Goal: Transaction & Acquisition: Purchase product/service

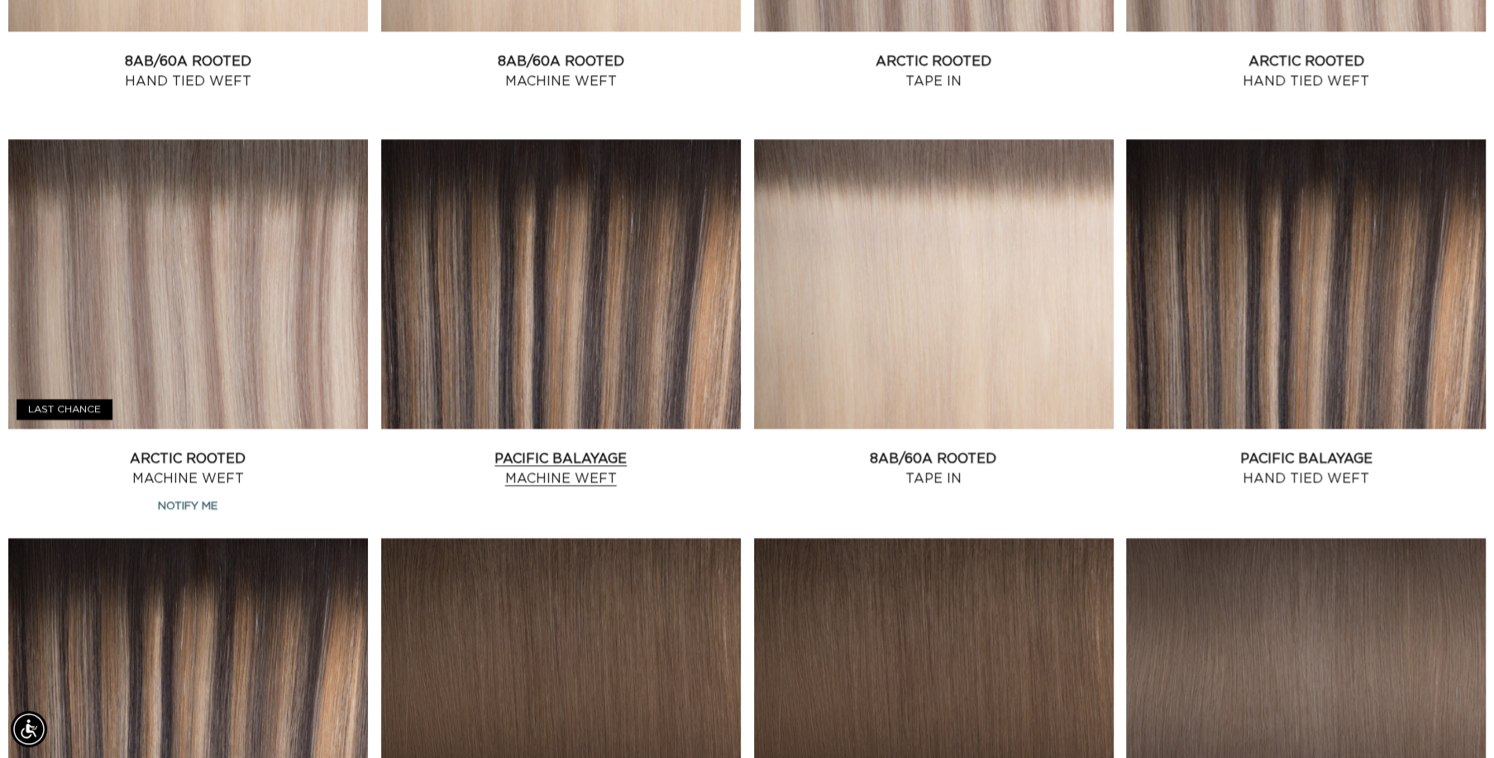
scroll to position [0, 1376]
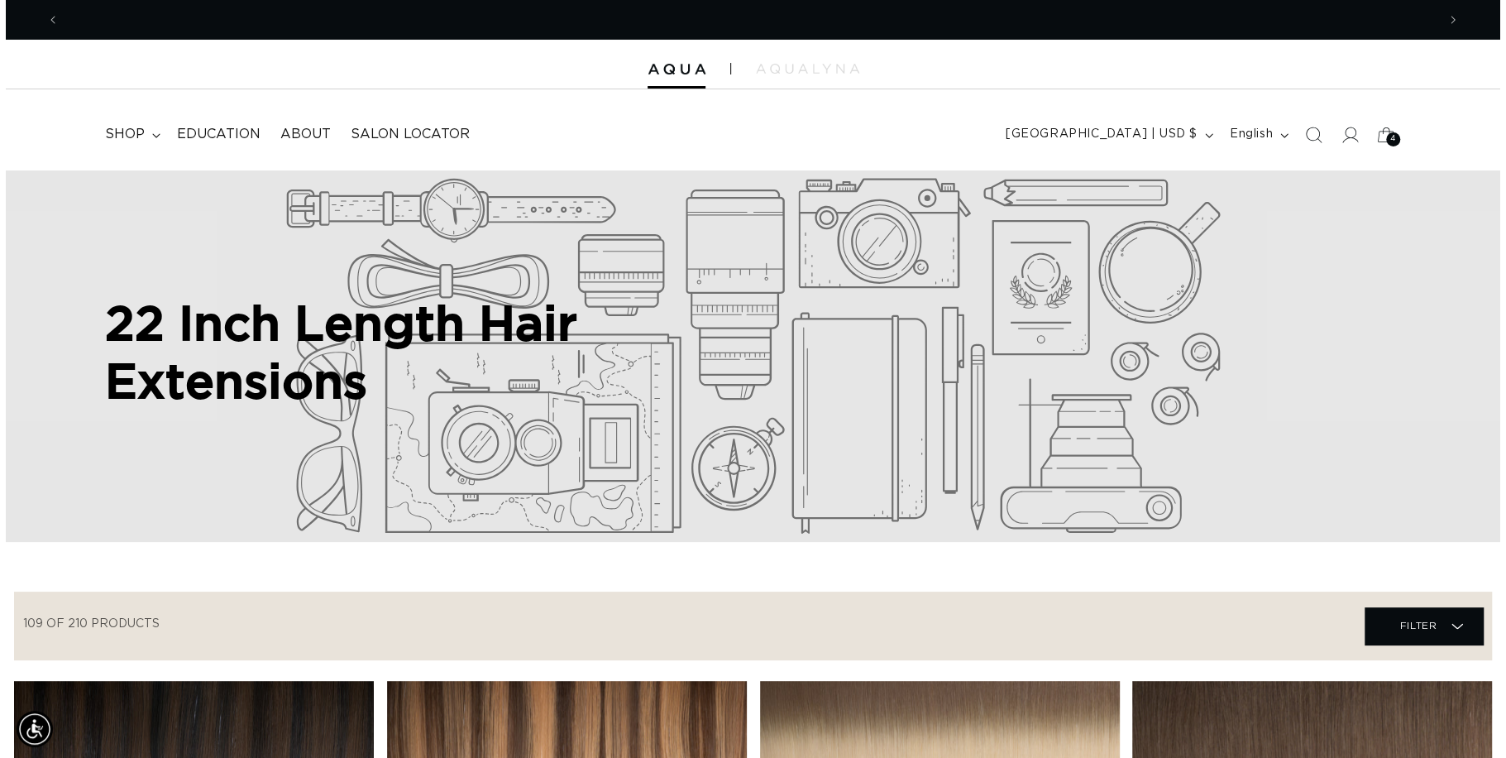
scroll to position [0, 1376]
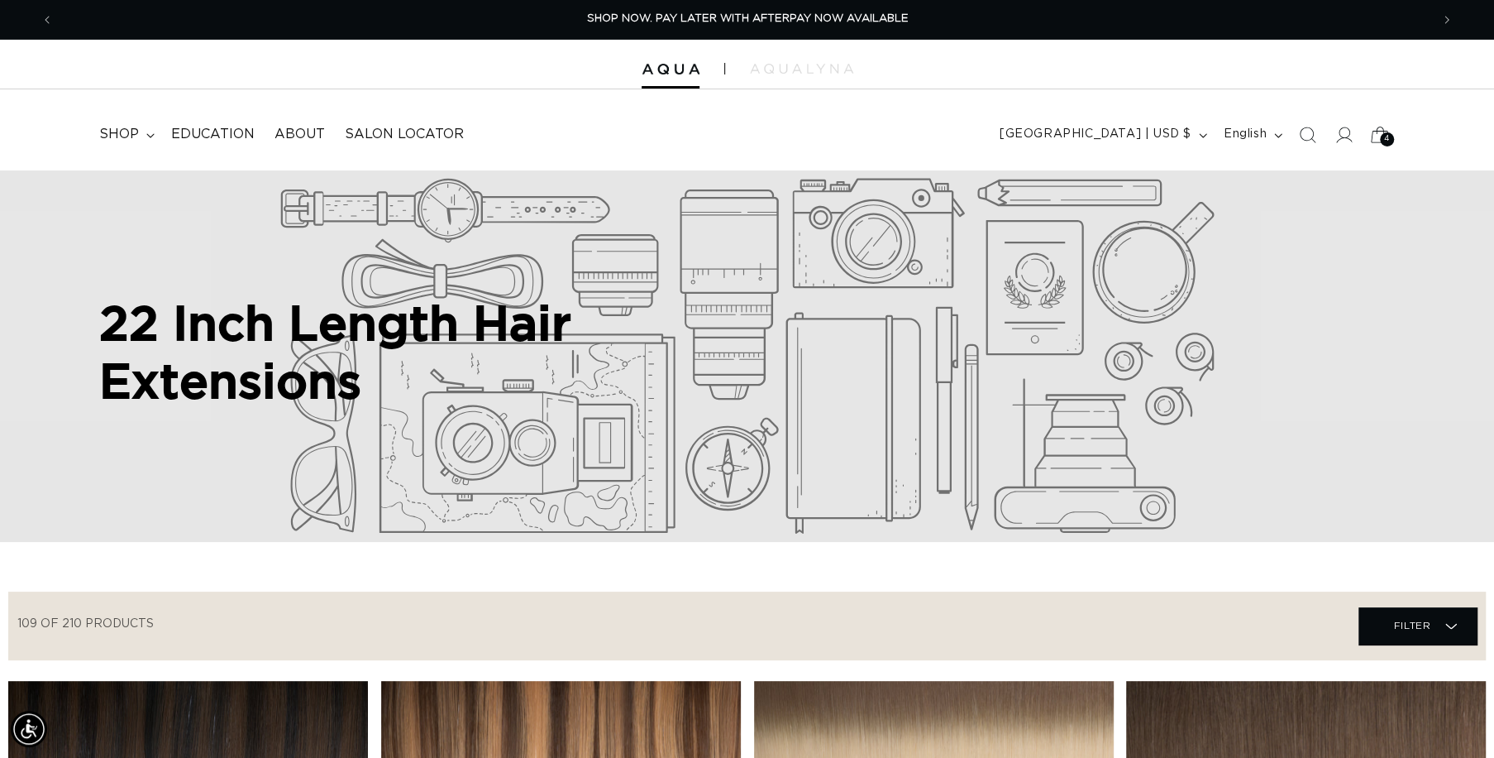
click at [1378, 137] on icon at bounding box center [1379, 134] width 39 height 39
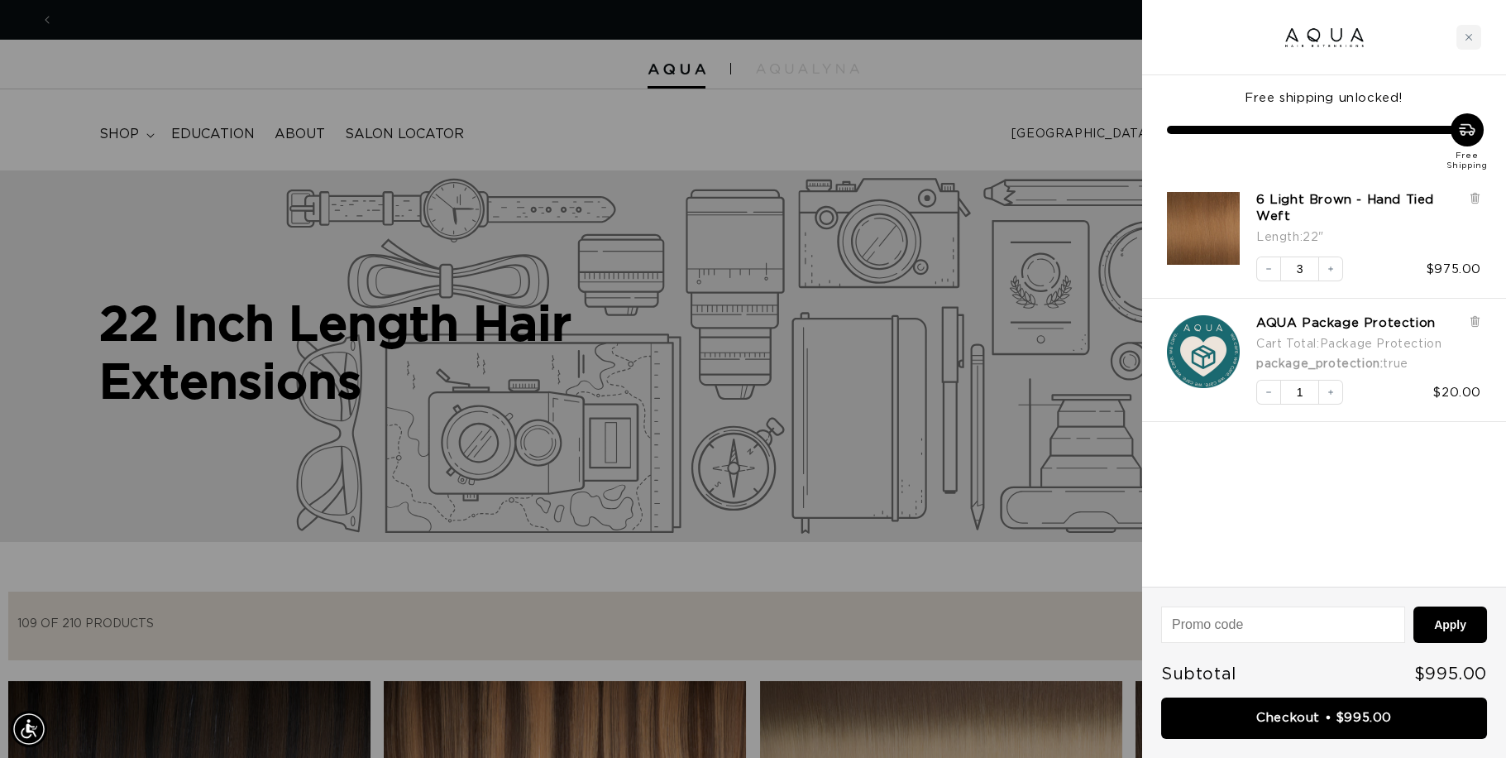
scroll to position [0, 2777]
click at [1377, 218] on link "6 Light Brown - Hand Tied Weft" at bounding box center [1358, 208] width 204 height 33
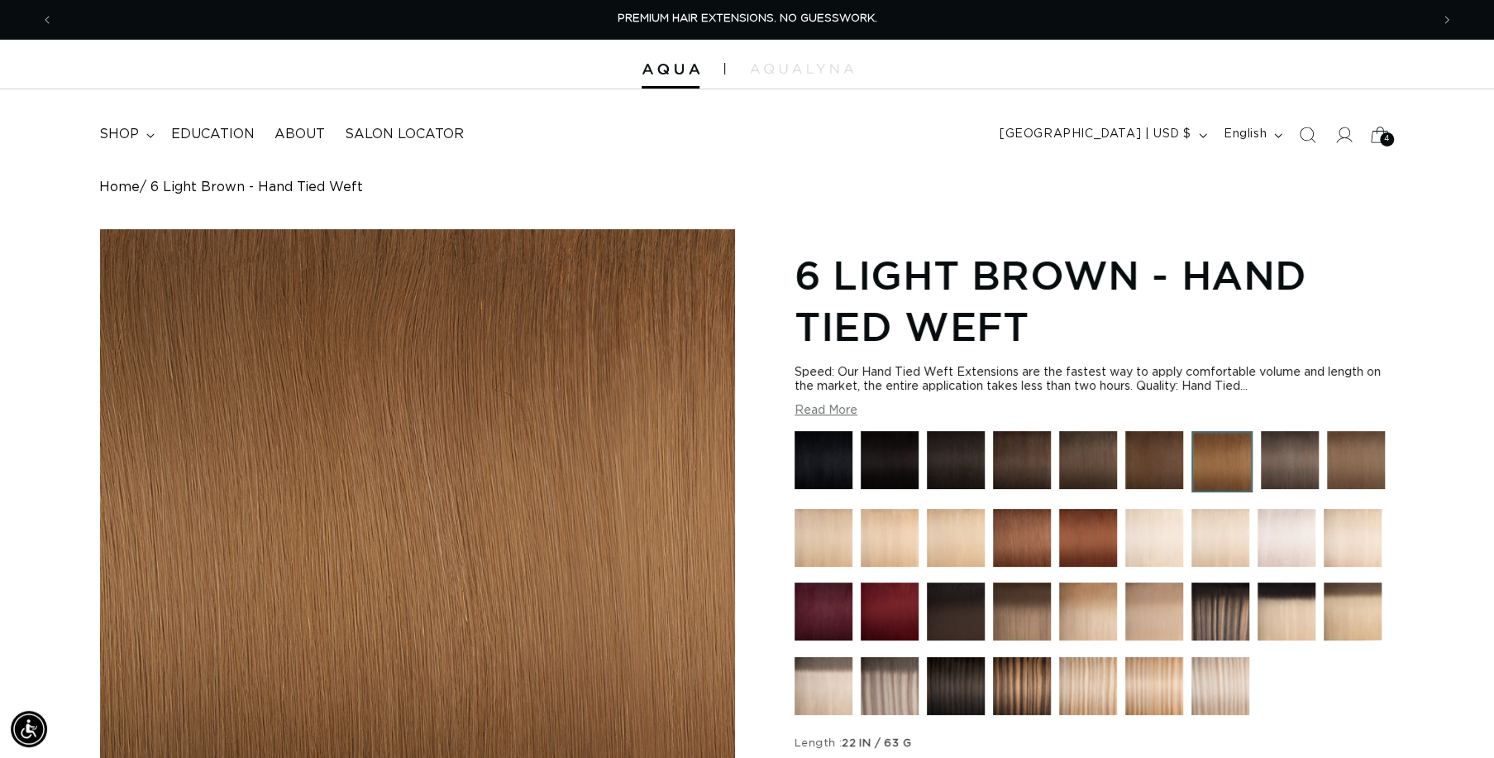
click at [1387, 136] on span "4" at bounding box center [1387, 139] width 6 height 14
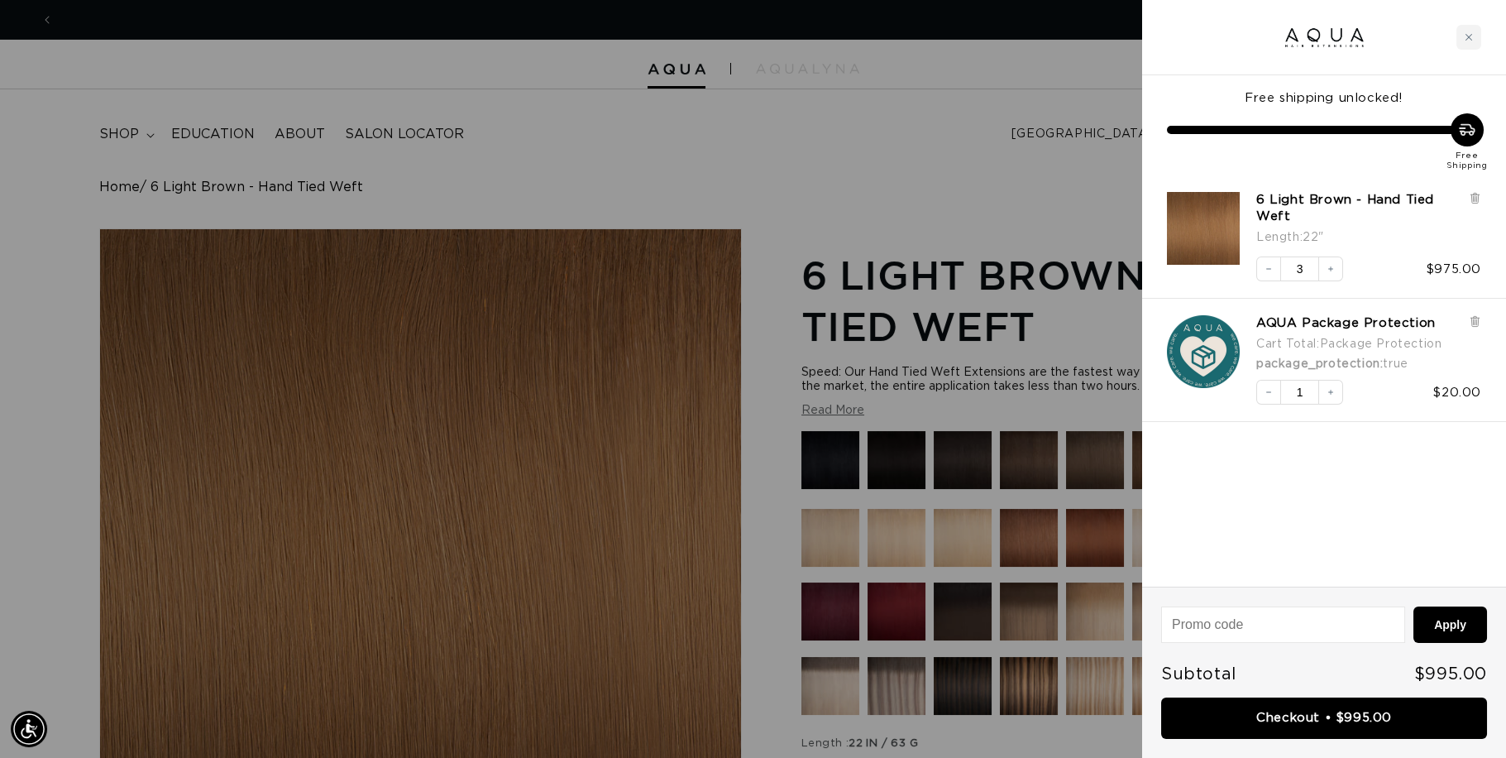
scroll to position [0, 1389]
click at [1293, 199] on link "6 Light Brown - Hand Tied Weft" at bounding box center [1358, 208] width 204 height 33
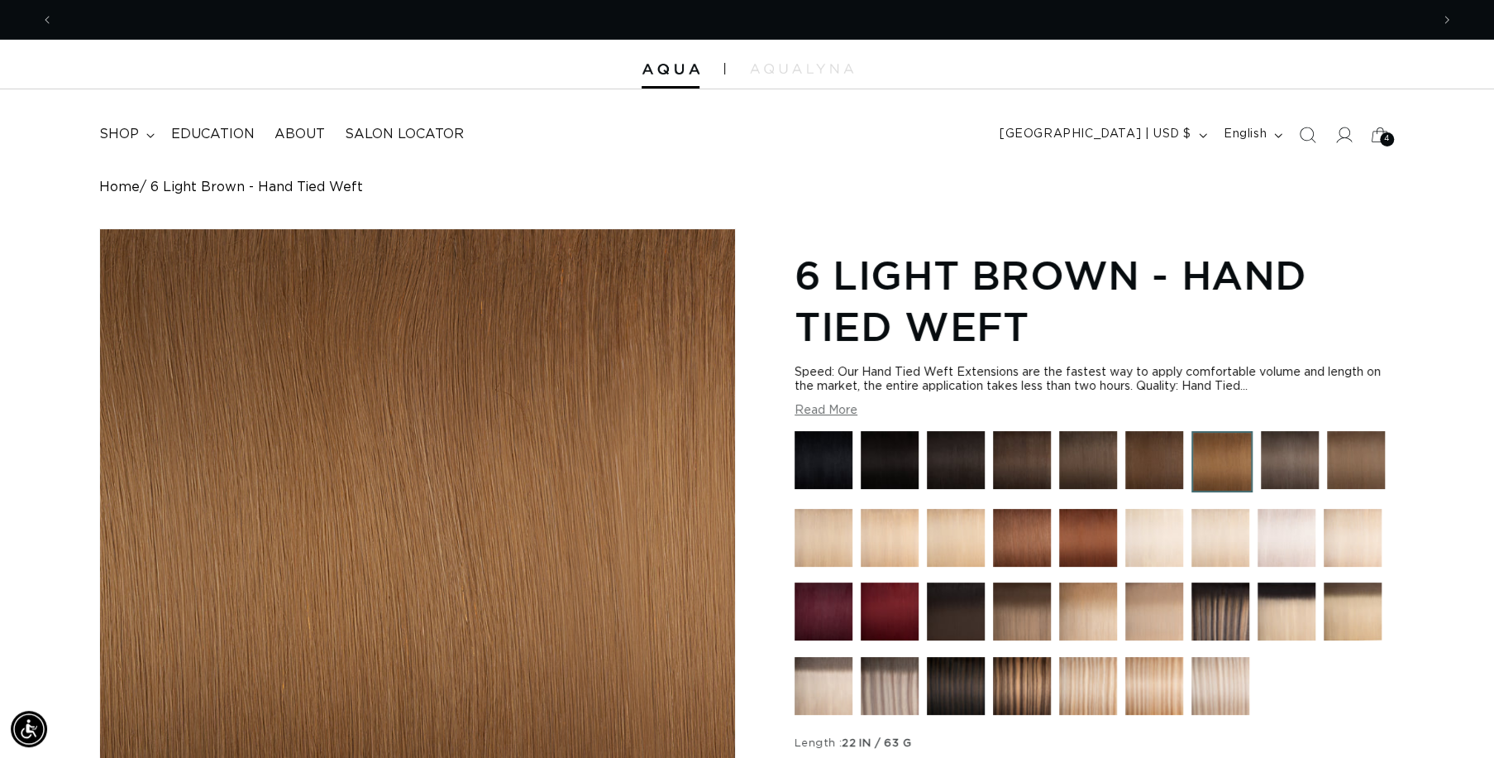
scroll to position [0, 1376]
click at [128, 186] on link "Home" at bounding box center [119, 187] width 41 height 16
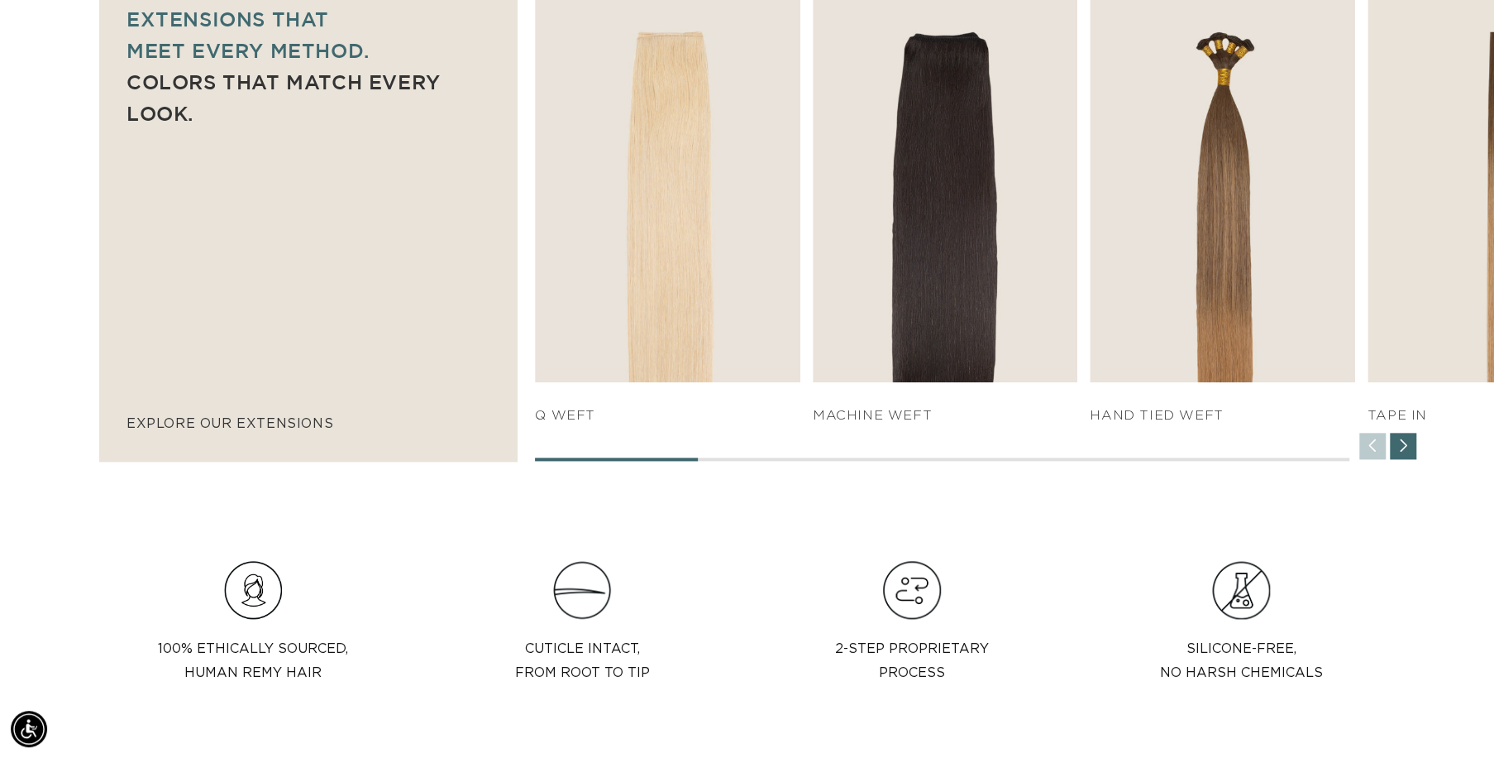
scroll to position [0, 1376]
click at [1406, 450] on div "Next slide" at bounding box center [1403, 446] width 26 height 26
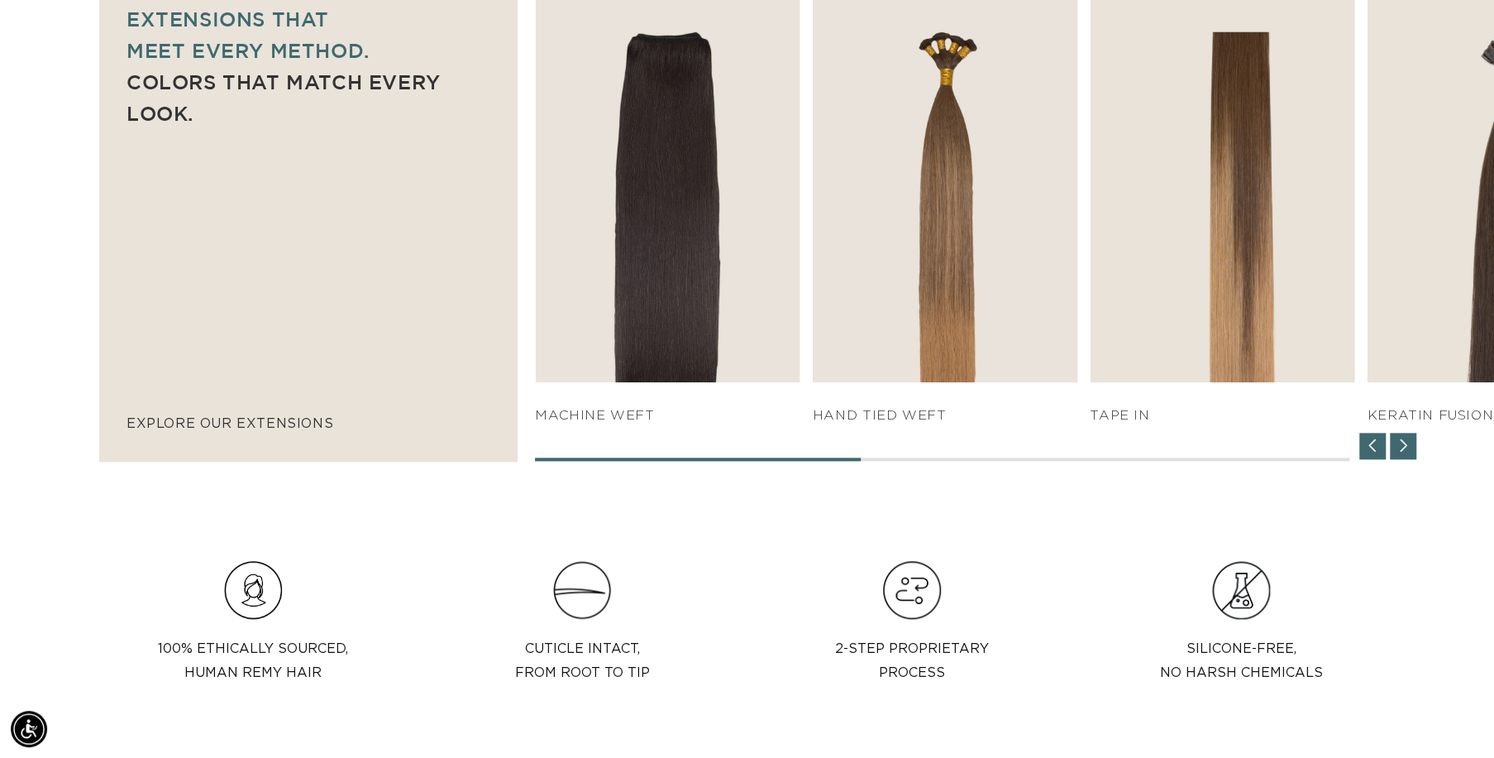
scroll to position [0, 2753]
click at [1406, 450] on div "Next slide" at bounding box center [1403, 446] width 26 height 26
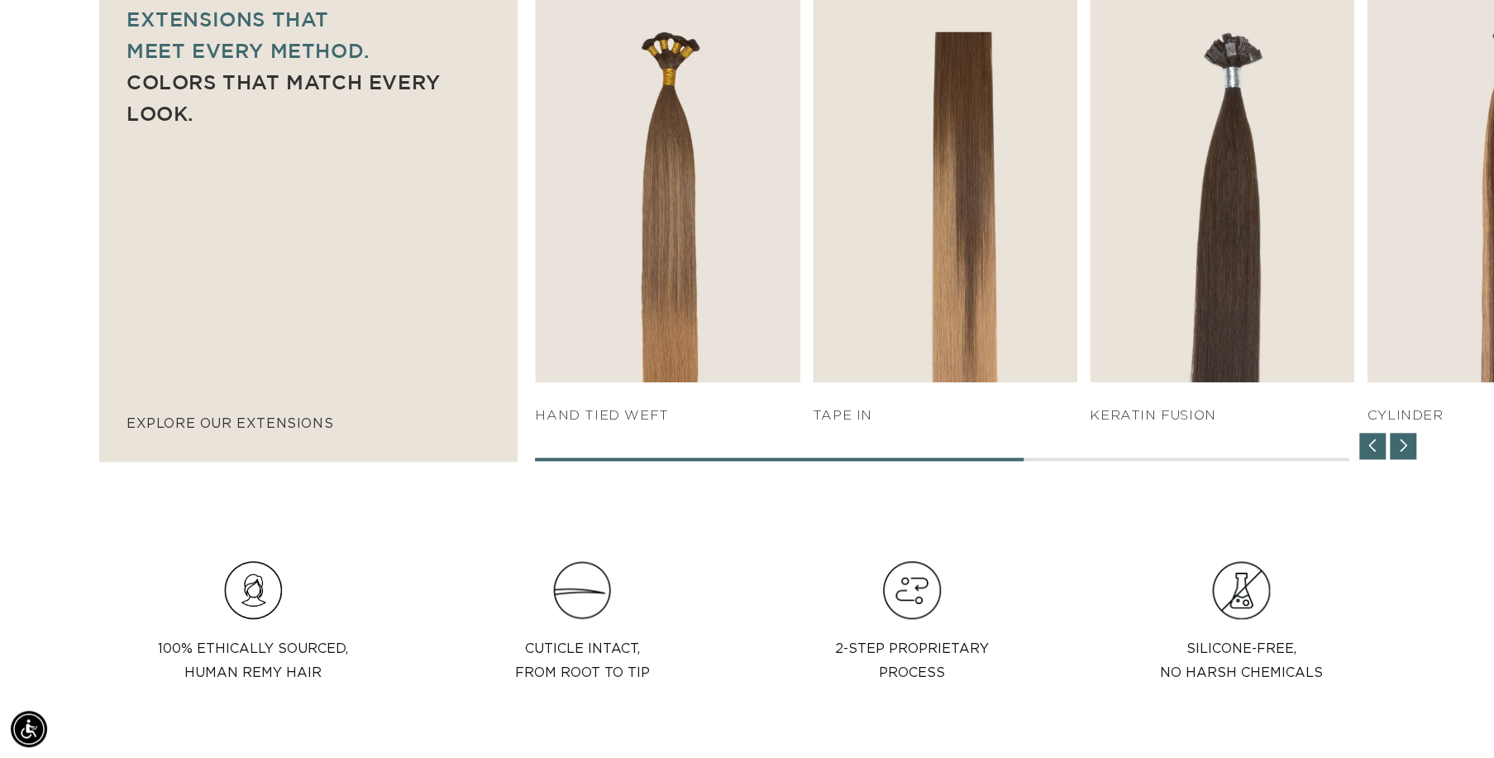
scroll to position [0, 0]
click at [1406, 450] on div "Next slide" at bounding box center [1403, 446] width 26 height 26
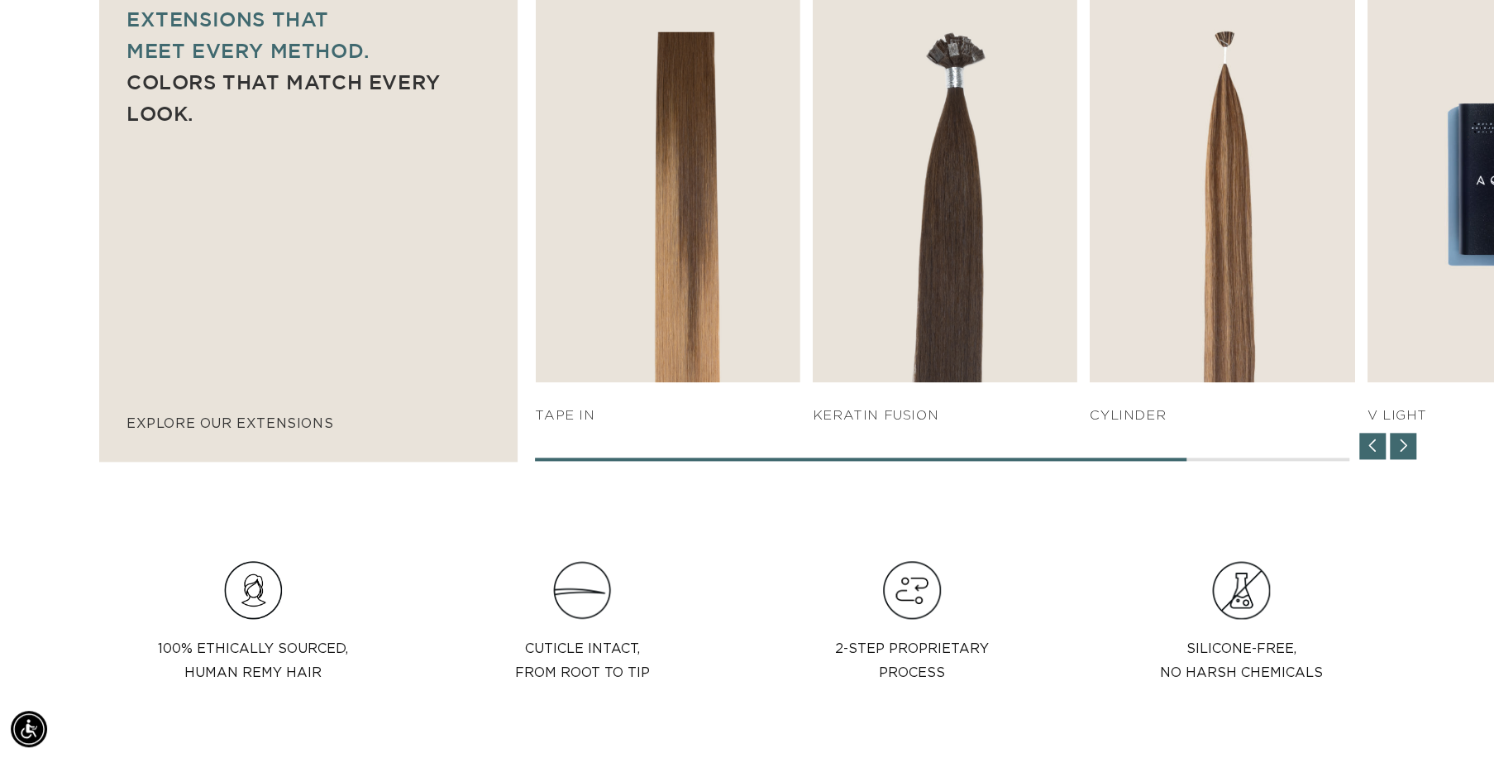
click at [1406, 450] on div "Next slide" at bounding box center [1403, 446] width 26 height 26
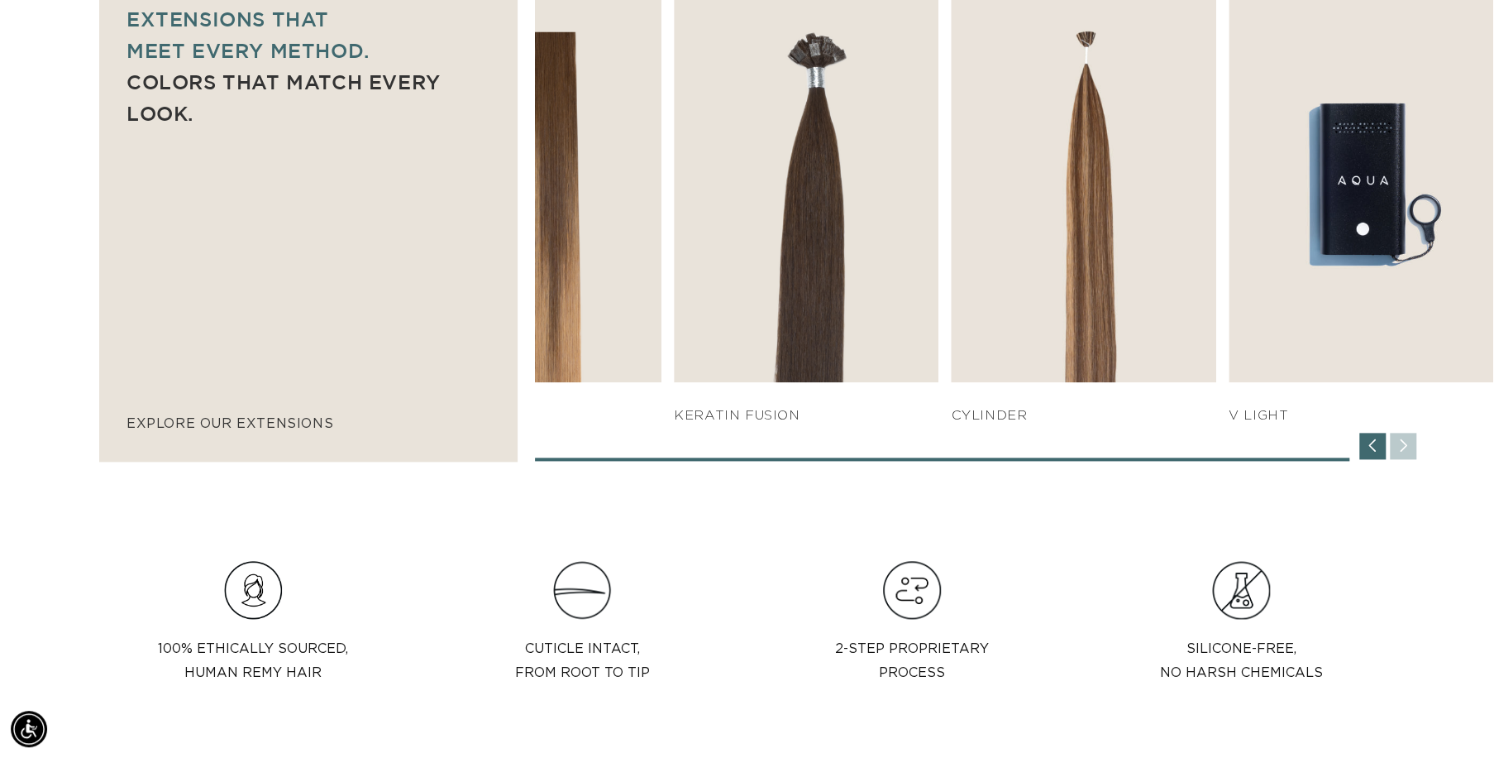
scroll to position [0, 1376]
click at [1406, 450] on div "SHOP NOW q weft SHOP NOW Machine Weft SHOP NOW" at bounding box center [1014, 219] width 959 height 482
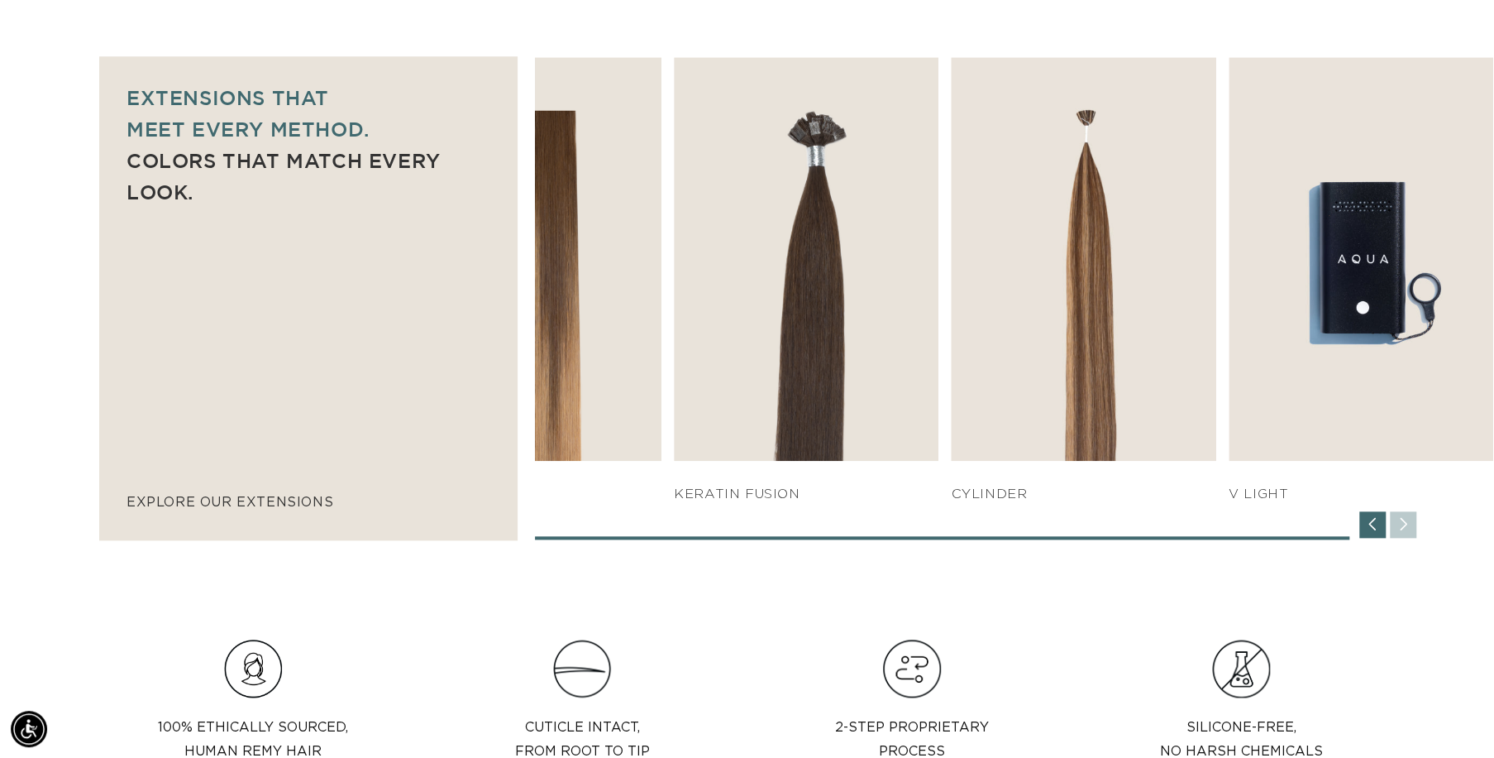
click at [1370, 524] on div "Previous slide" at bounding box center [1373, 524] width 26 height 26
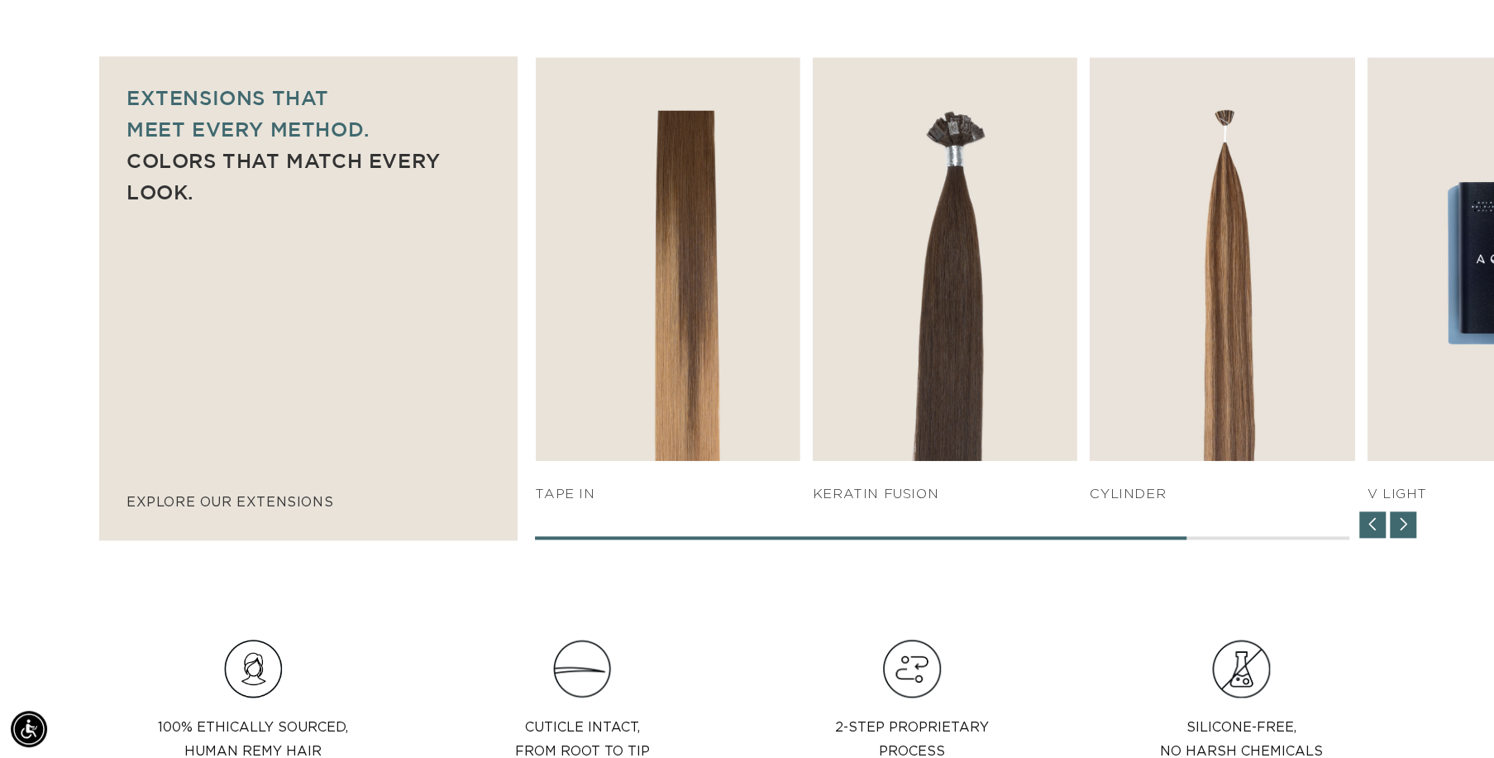
click at [1370, 524] on div "Previous slide" at bounding box center [1373, 524] width 26 height 26
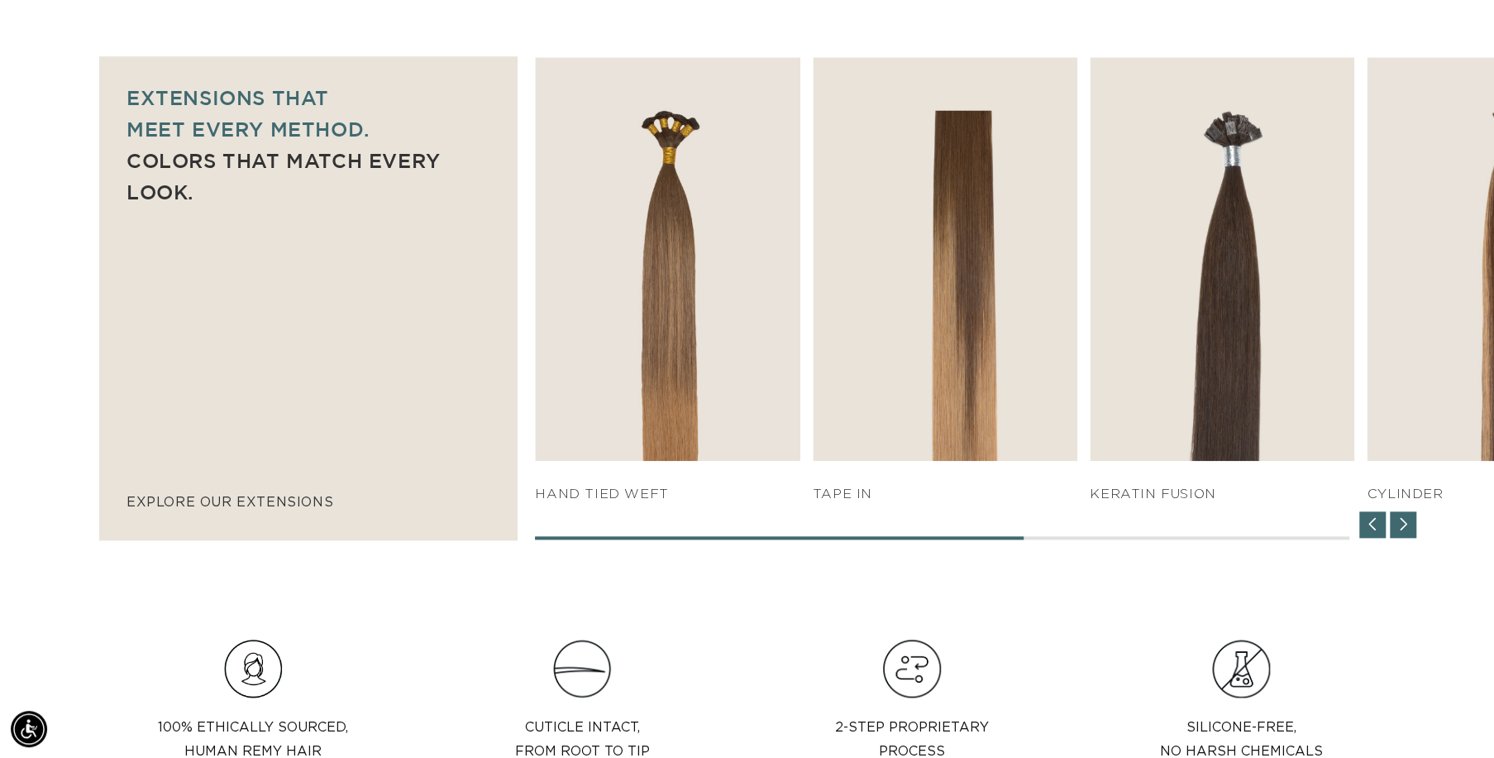
scroll to position [0, 2753]
click at [1370, 524] on div "Previous slide" at bounding box center [1373, 524] width 26 height 26
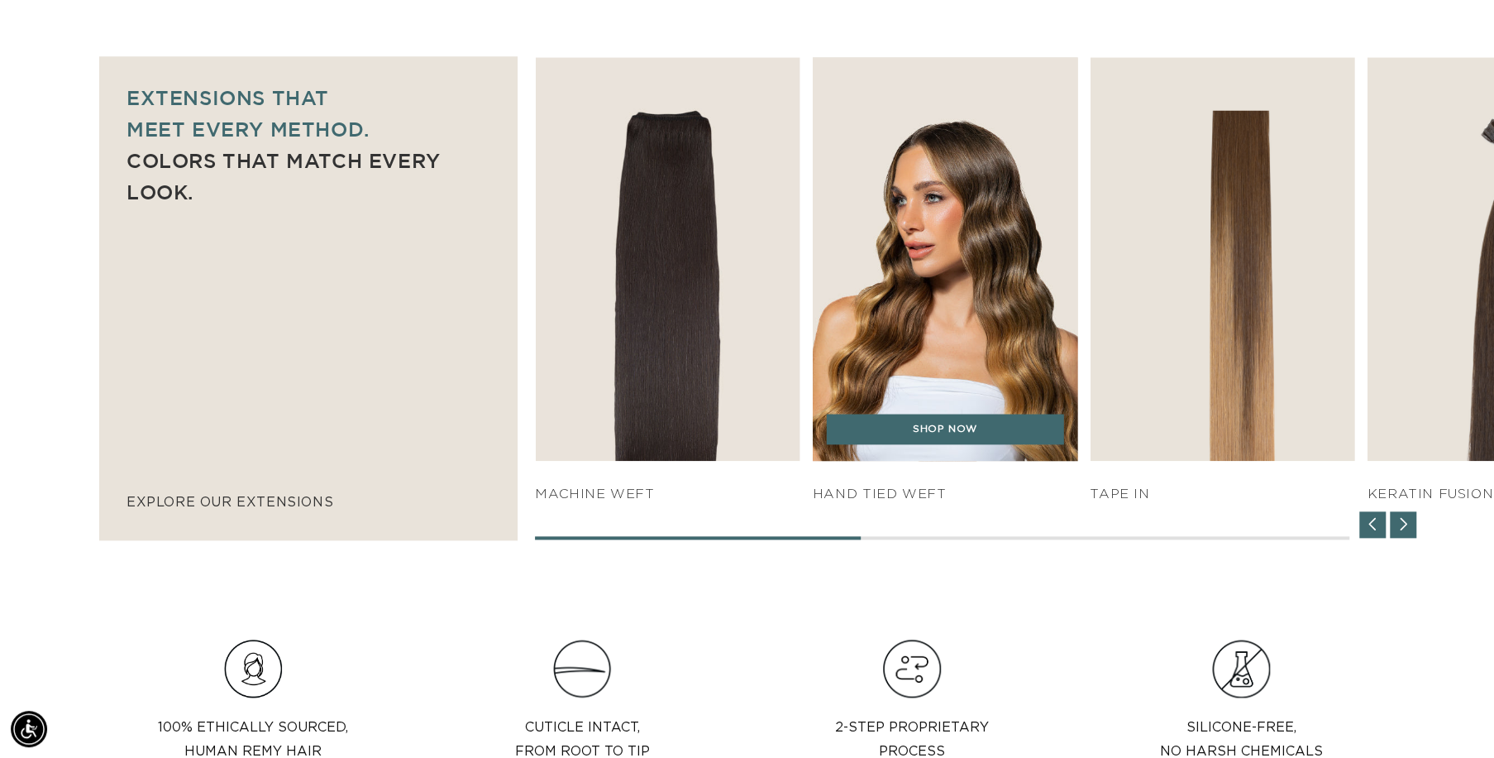
click at [943, 149] on img "3 / 7" at bounding box center [945, 258] width 278 height 423
click at [922, 444] on div "SHOP NOW" at bounding box center [945, 438] width 265 height 48
click at [939, 431] on link "SHOP NOW" at bounding box center [945, 429] width 237 height 31
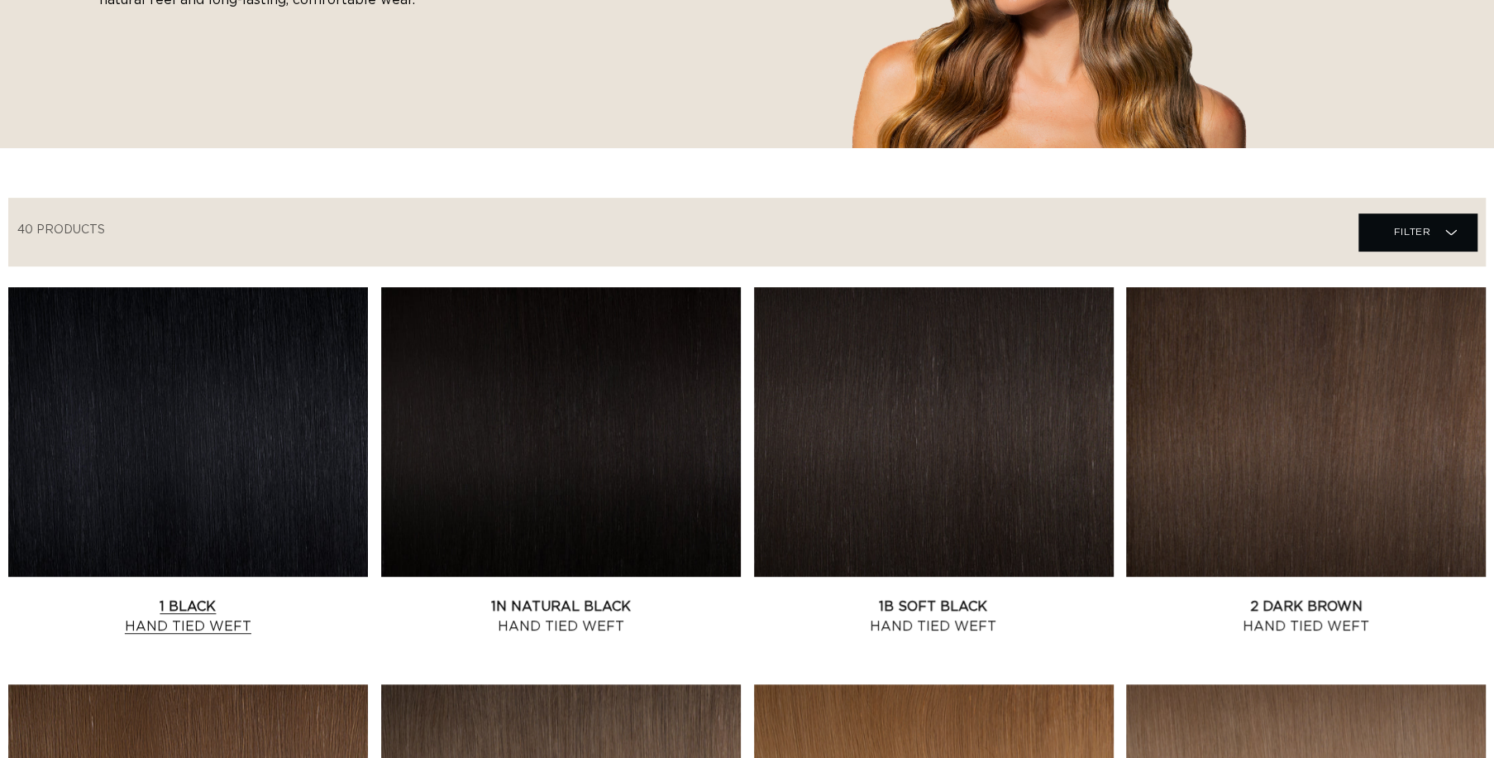
click at [264, 596] on link "1 Black Hand Tied Weft" at bounding box center [188, 616] width 360 height 40
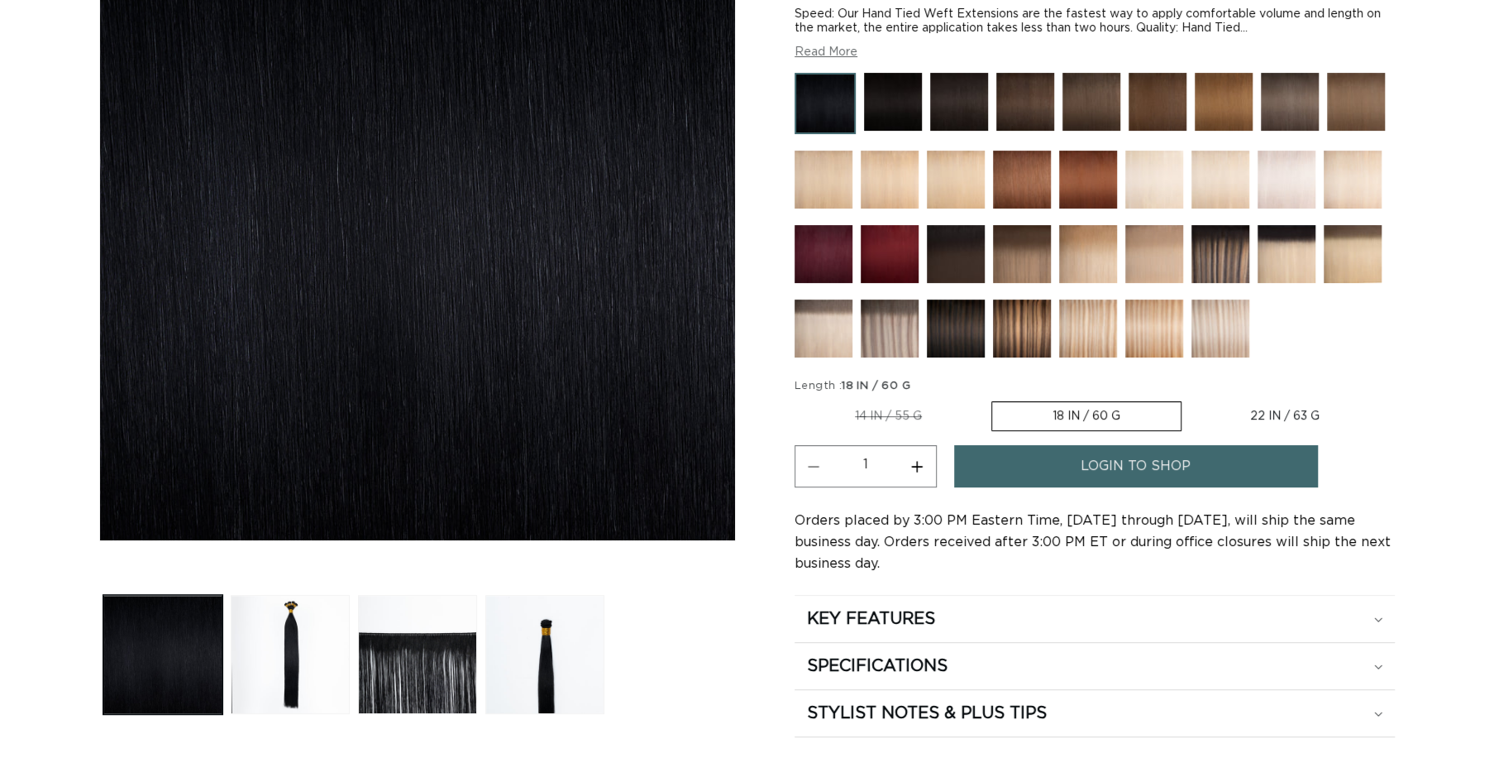
scroll to position [314, 0]
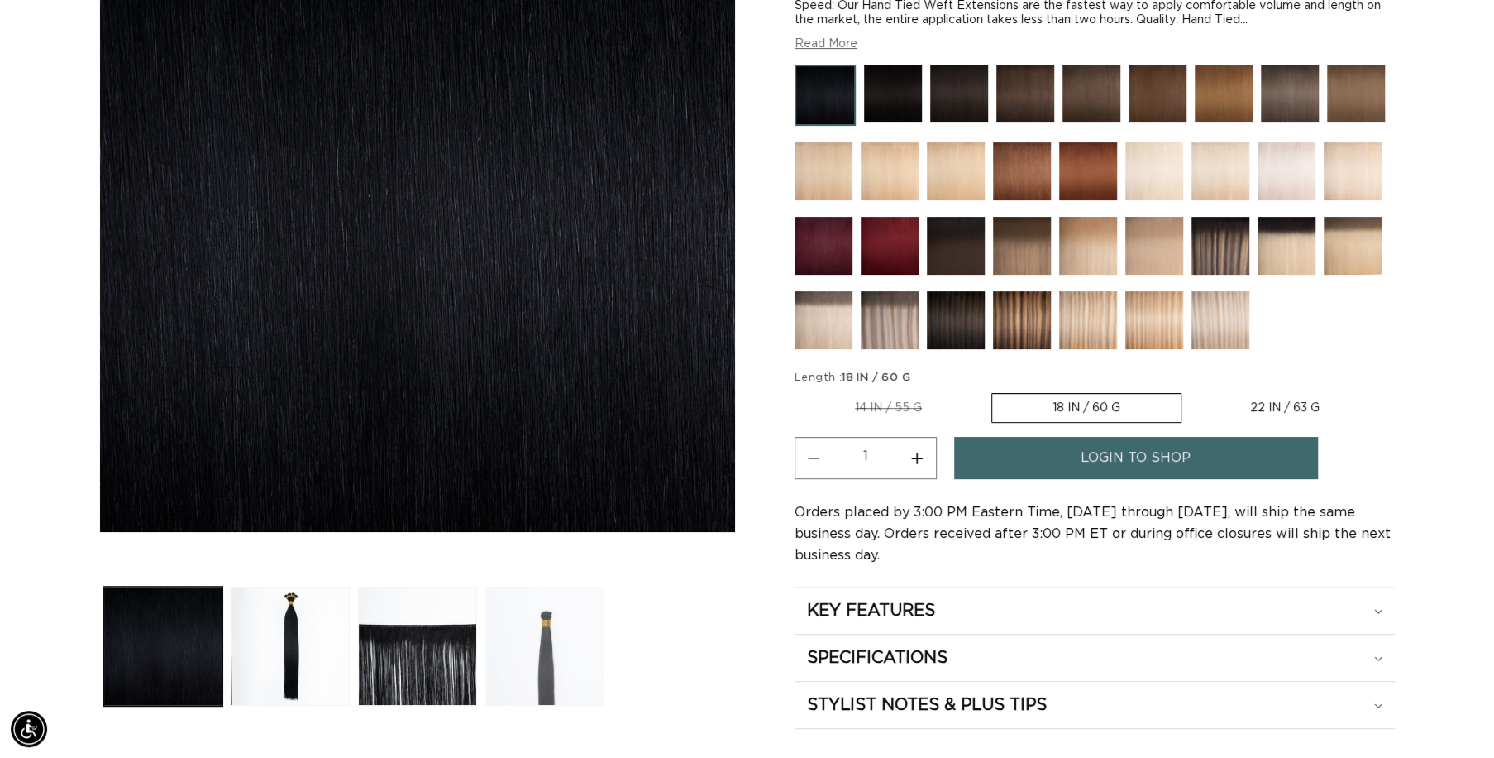
click at [547, 624] on button "Load image 4 in gallery view" at bounding box center [544, 645] width 119 height 119
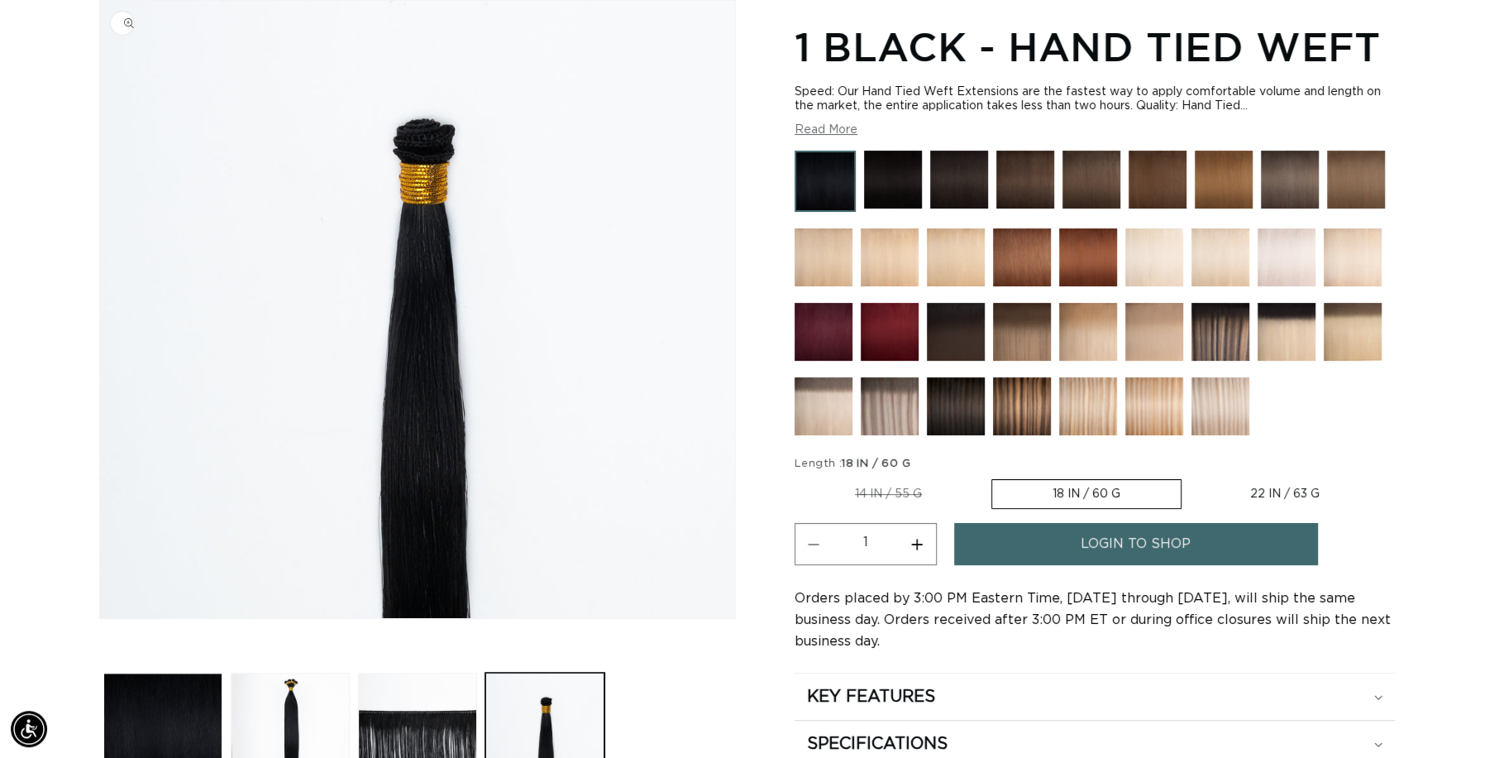
scroll to position [0, 1376]
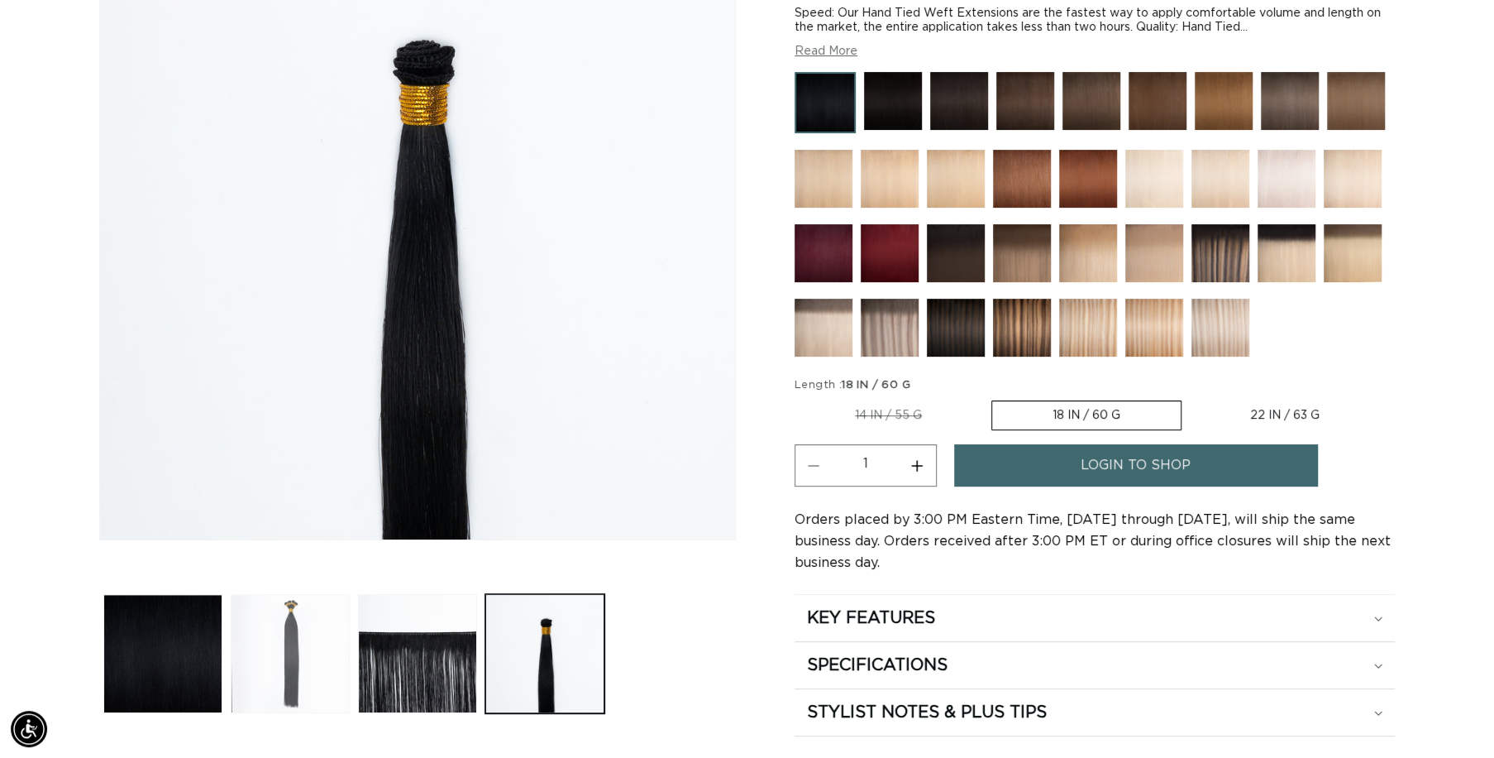
click at [293, 628] on button "Load image 2 in gallery view" at bounding box center [290, 653] width 119 height 119
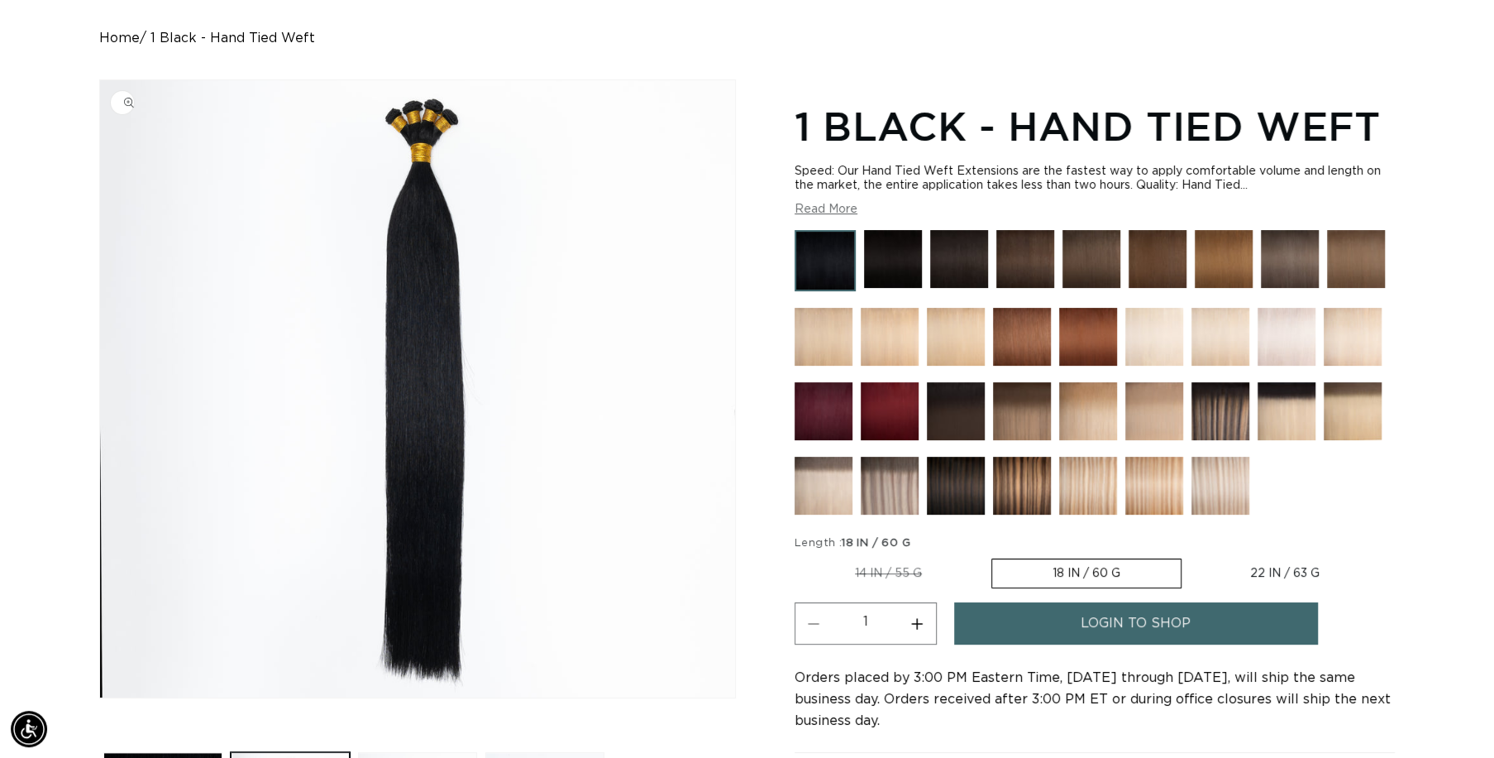
scroll to position [0, 2753]
click at [414, 115] on img "Gallery Viewer" at bounding box center [417, 388] width 635 height 617
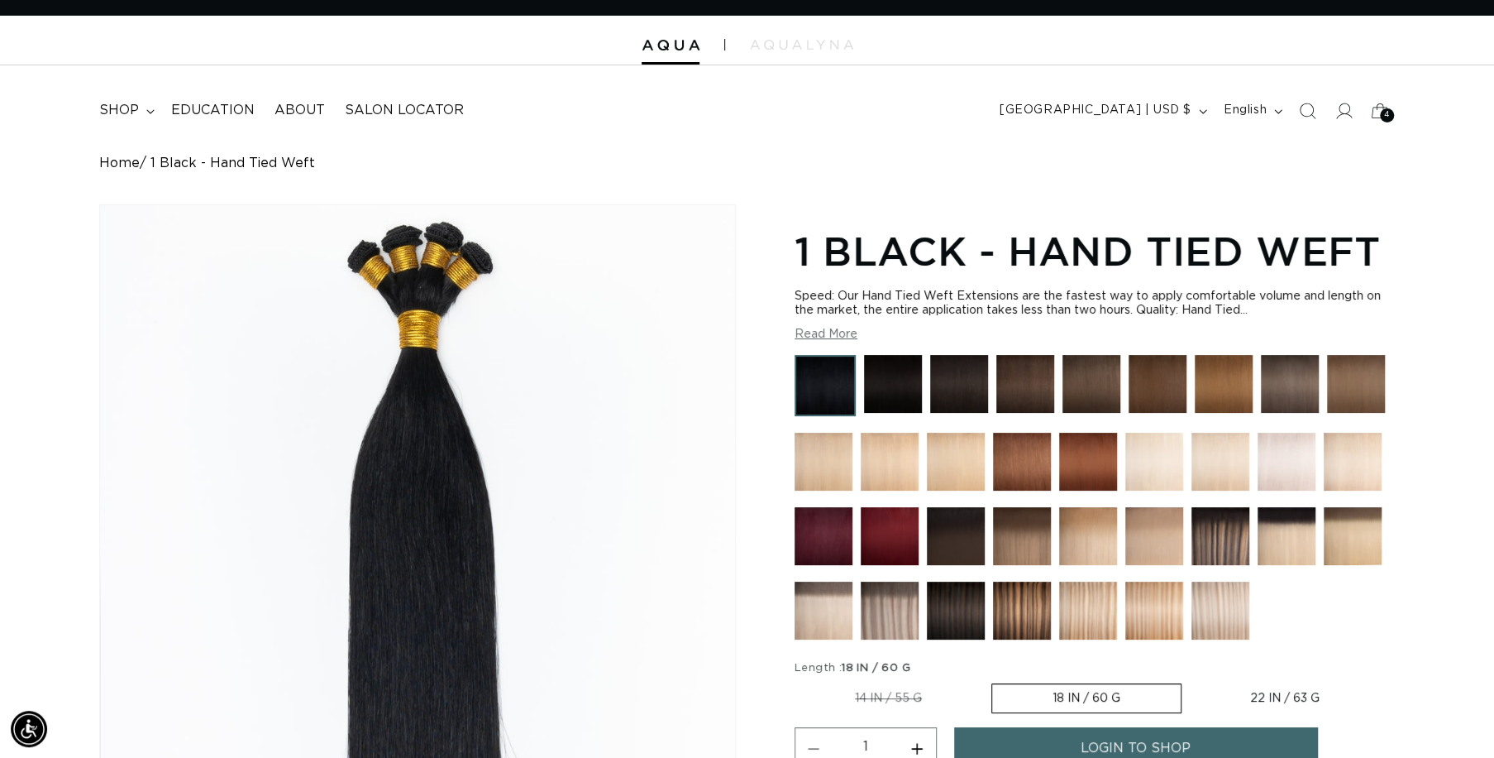
scroll to position [0, 0]
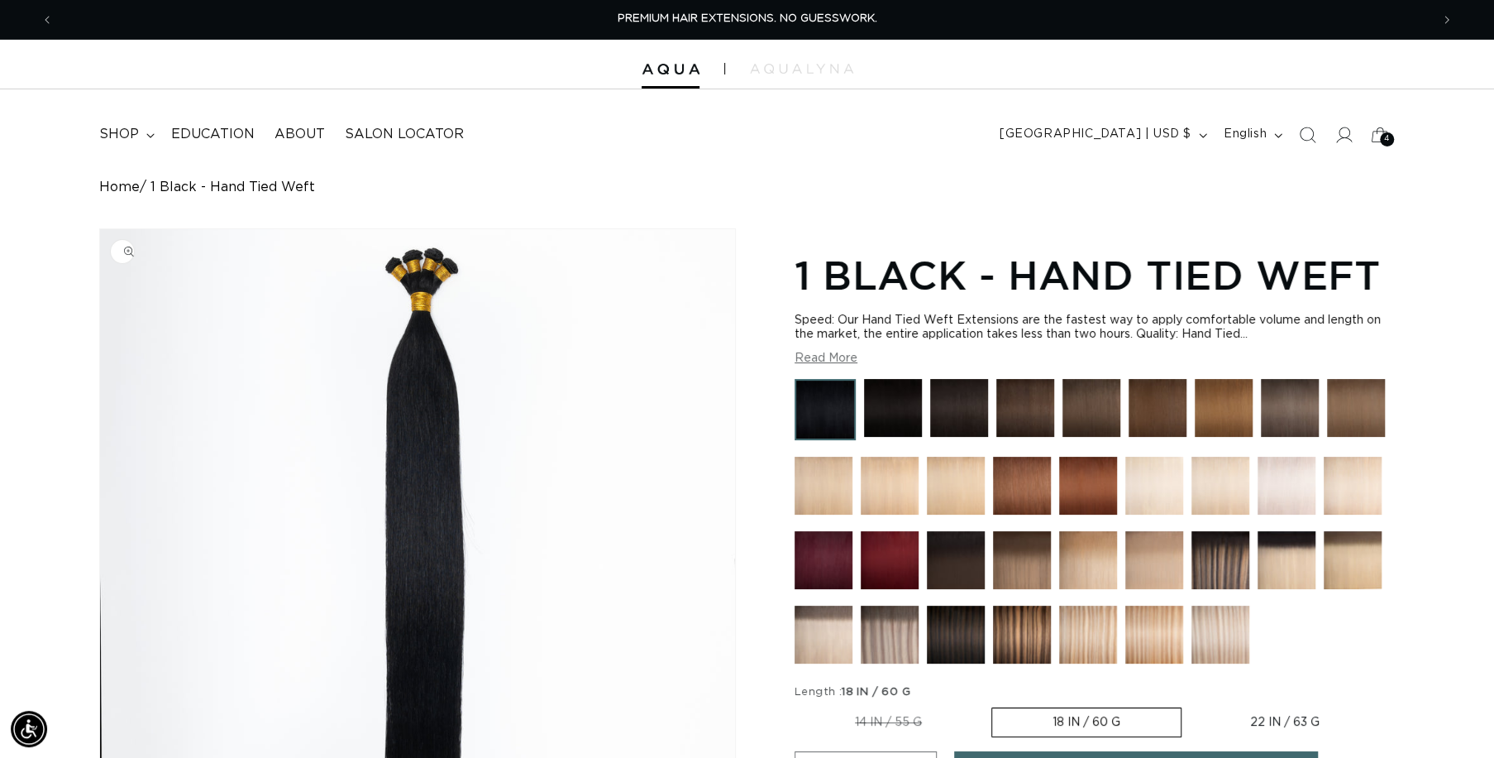
click at [422, 266] on img "Gallery Viewer" at bounding box center [417, 537] width 635 height 617
click at [844, 356] on button "Read More" at bounding box center [826, 358] width 63 height 14
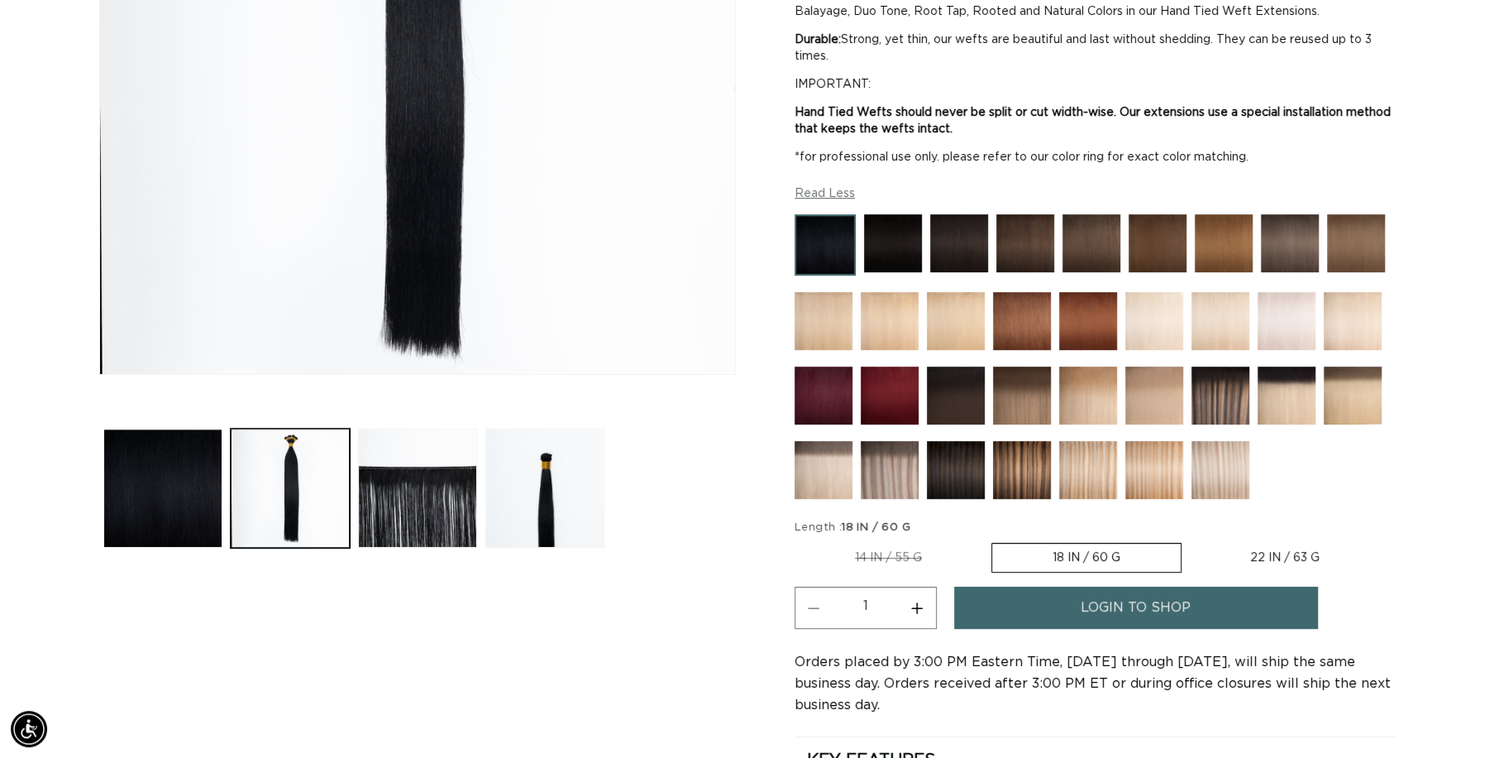
scroll to position [0, 2753]
click at [1293, 548] on label "22 IN / 63 G Variant sold out or unavailable" at bounding box center [1285, 557] width 190 height 28
click at [1191, 540] on input "22 IN / 63 G Variant sold out or unavailable" at bounding box center [1190, 539] width 1 height 1
radio input "true"
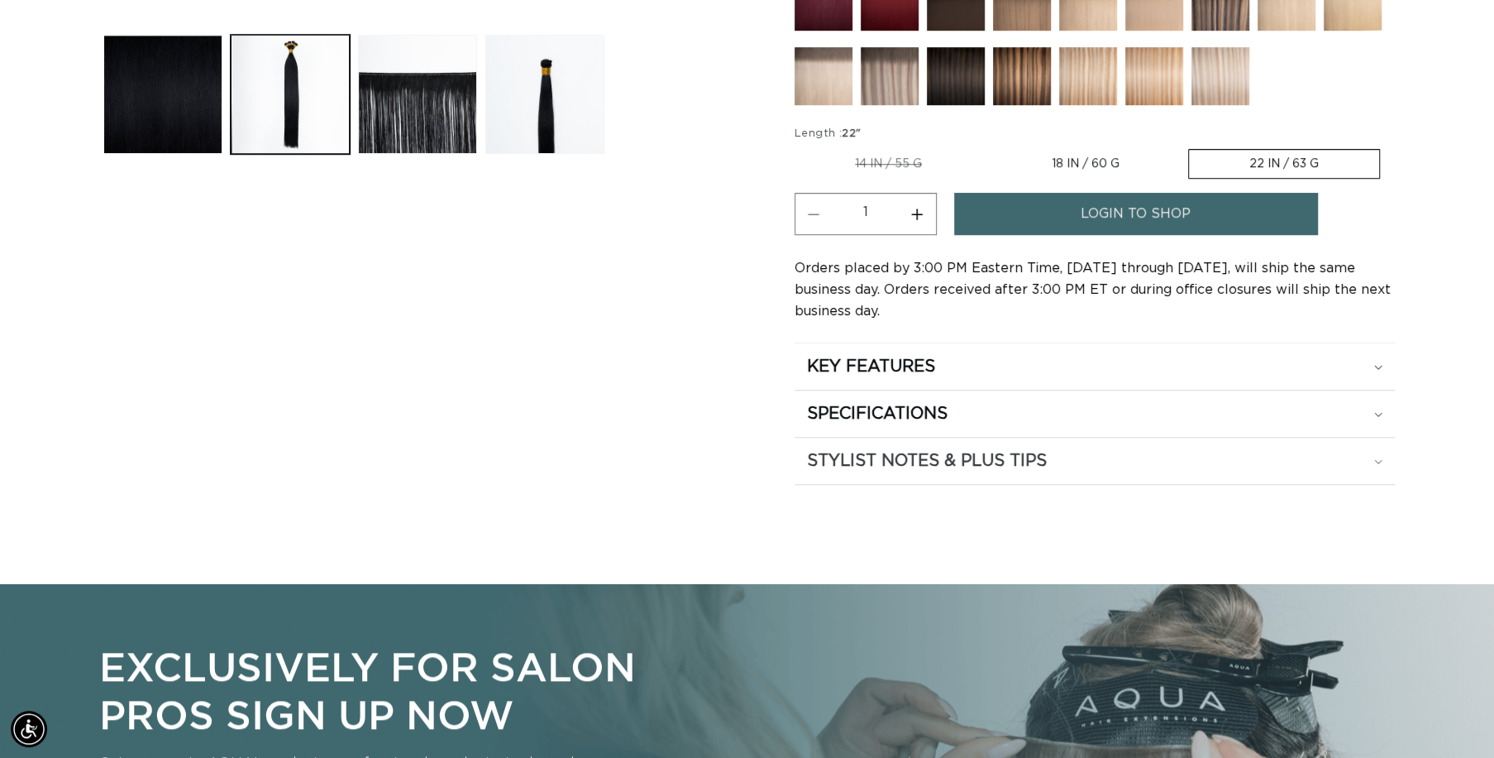
scroll to position [0, 0]
click at [844, 457] on h2 "STYLIST NOTES & PLUS TIPS" at bounding box center [927, 461] width 240 height 22
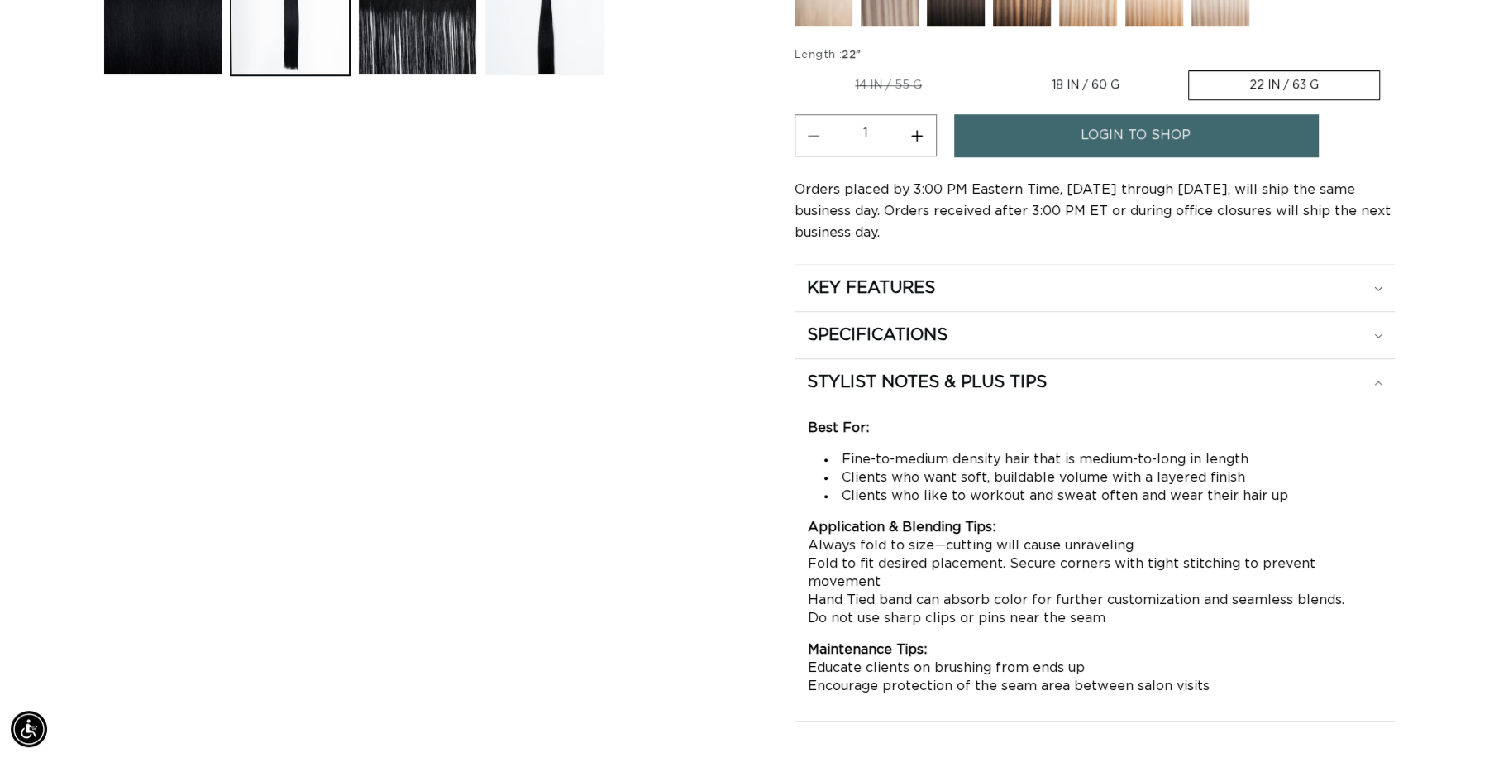
scroll to position [0, 1376]
click at [846, 332] on h2 "SPECIFICATIONS" at bounding box center [877, 335] width 141 height 22
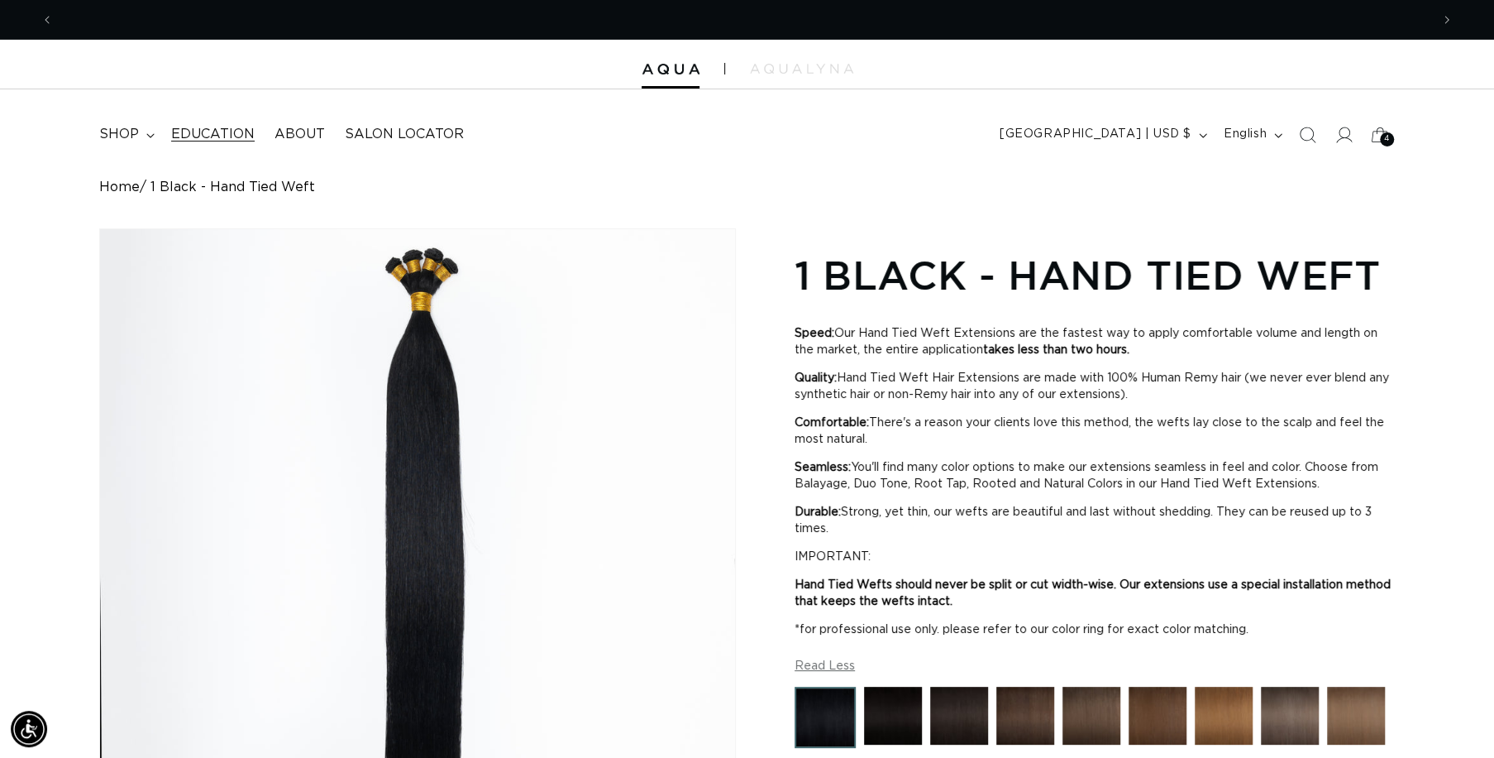
scroll to position [0, 2753]
click at [126, 189] on link "Home" at bounding box center [119, 187] width 41 height 16
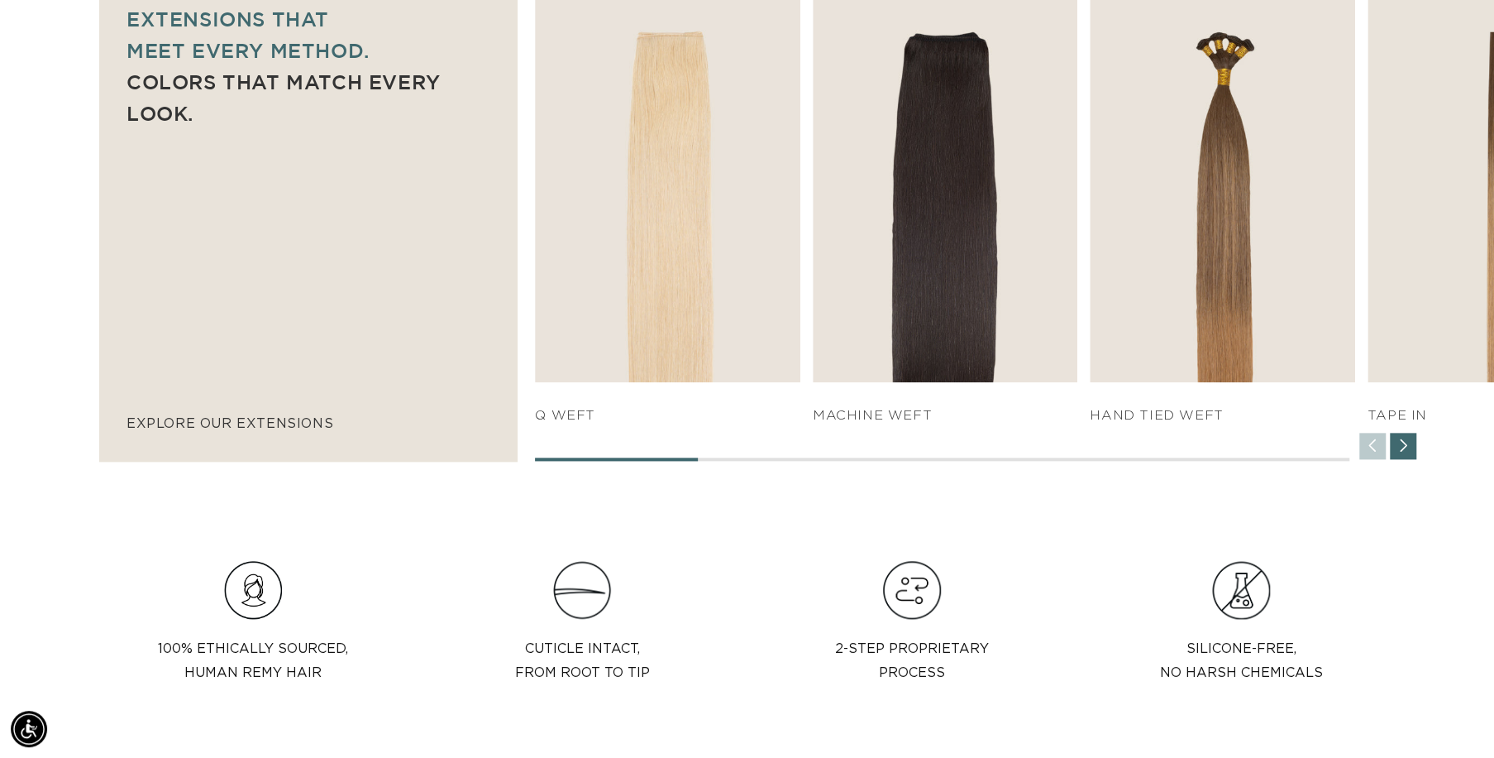
scroll to position [0, 1376]
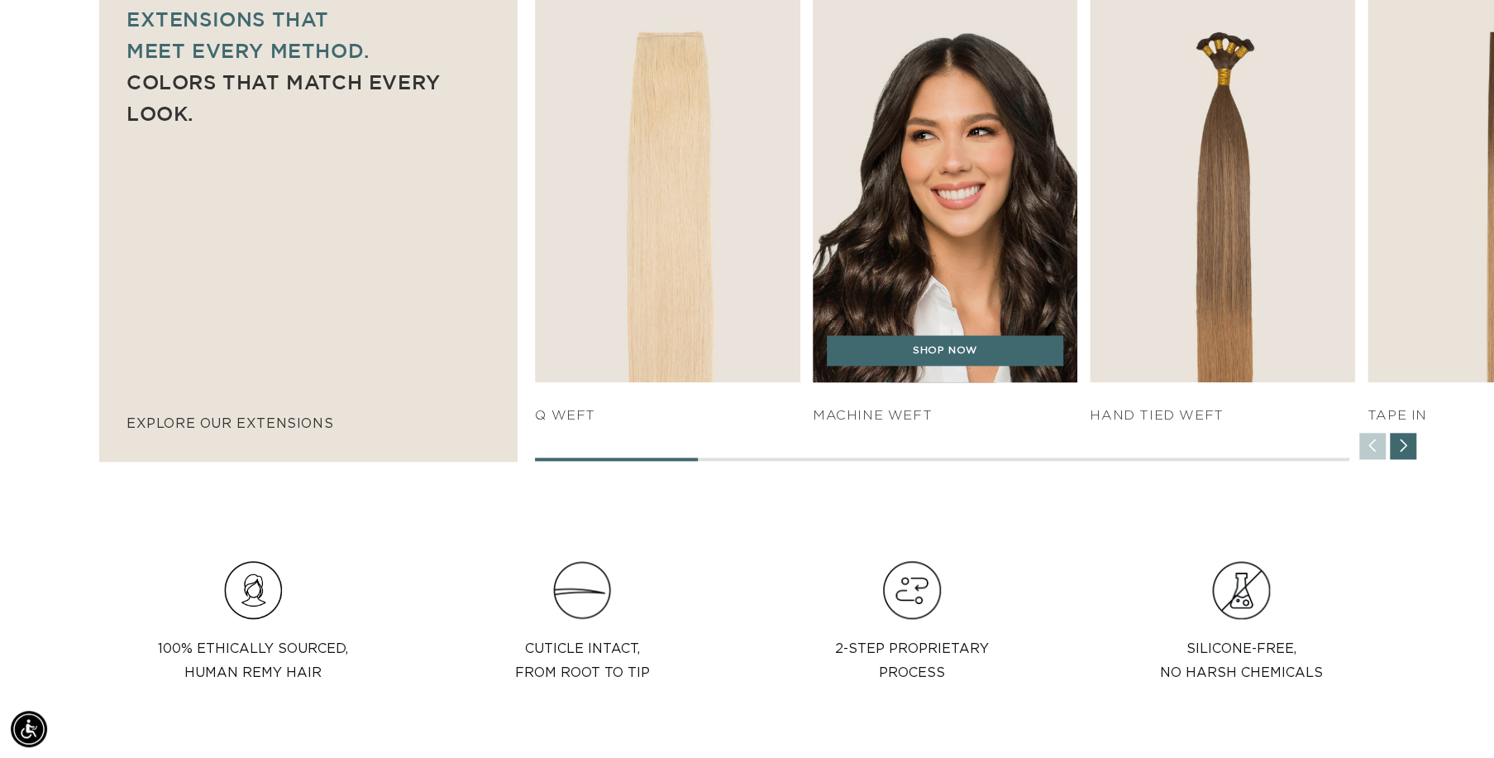
click at [932, 259] on img "2 / 7" at bounding box center [945, 180] width 278 height 423
click at [959, 357] on link "SHOP NOW" at bounding box center [945, 350] width 237 height 31
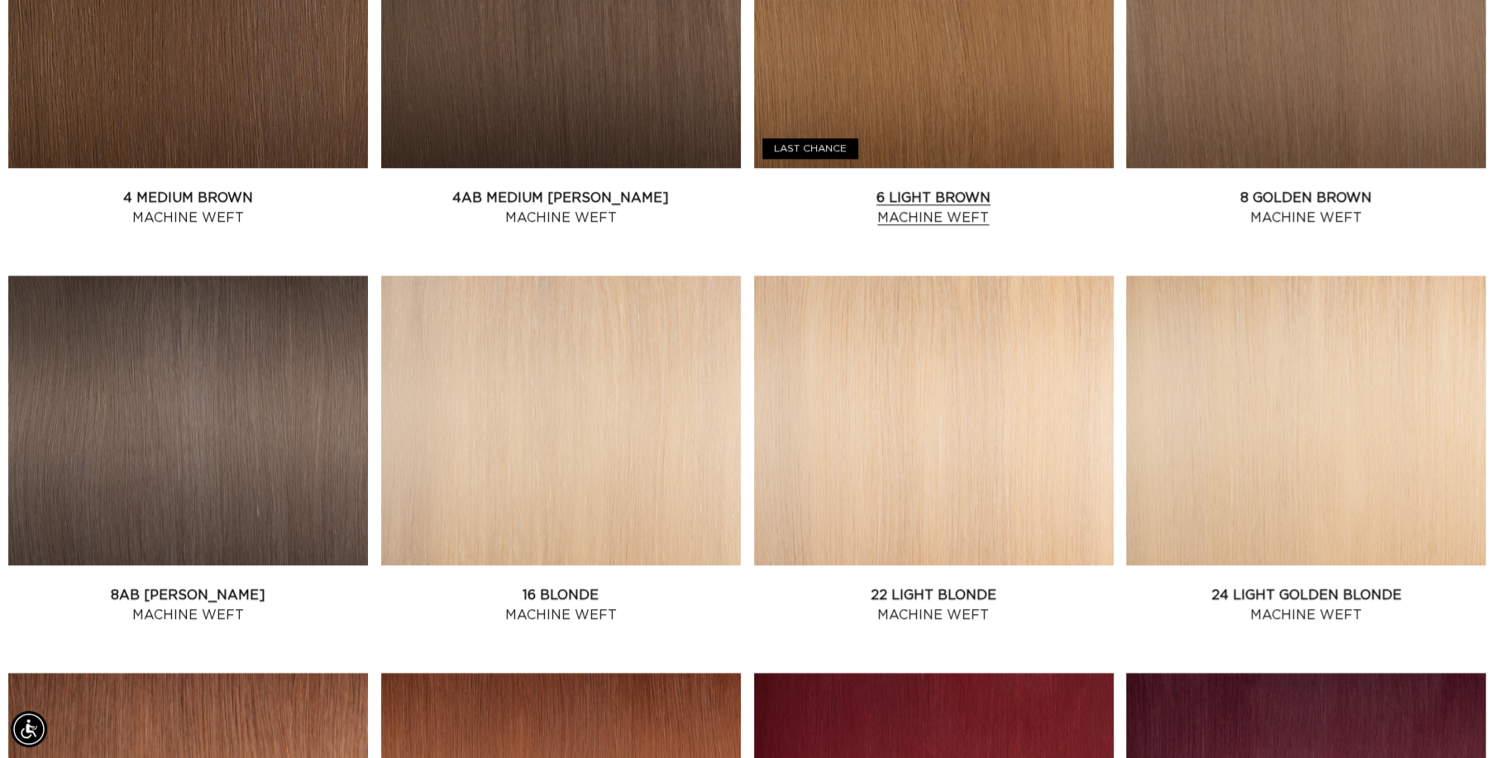
scroll to position [1181, 0]
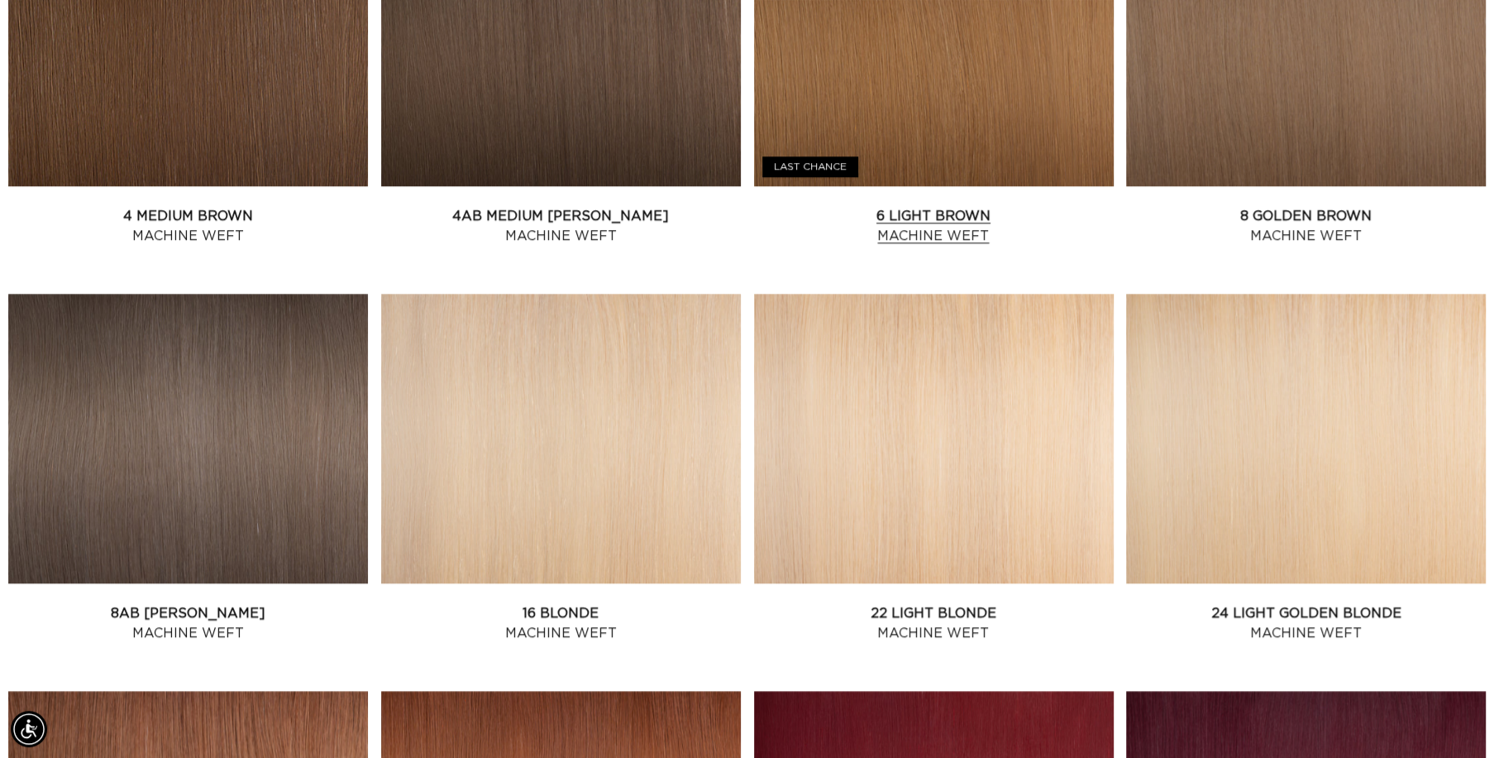
click at [891, 206] on link "6 Light Brown Machine Weft" at bounding box center [934, 226] width 360 height 40
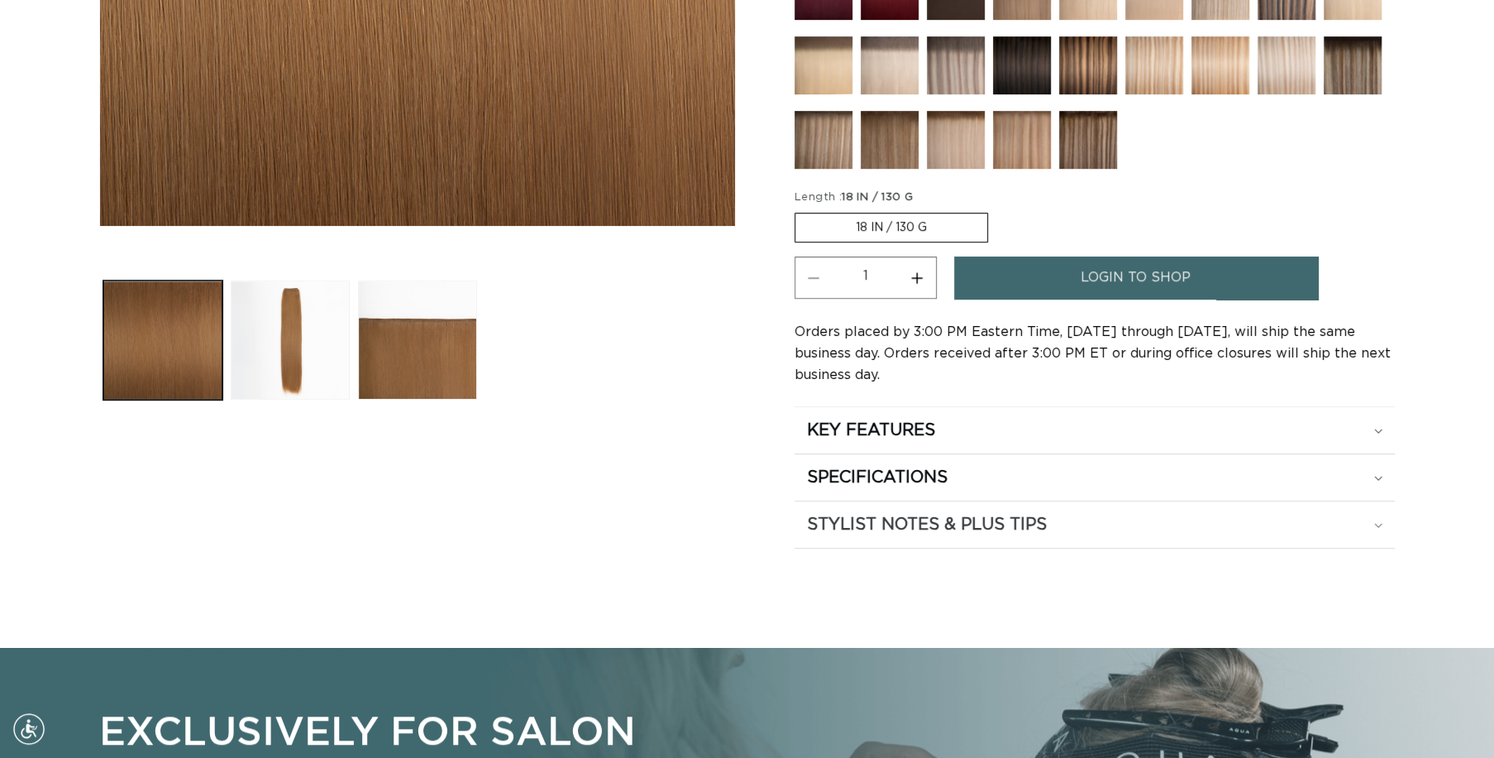
scroll to position [629, 0]
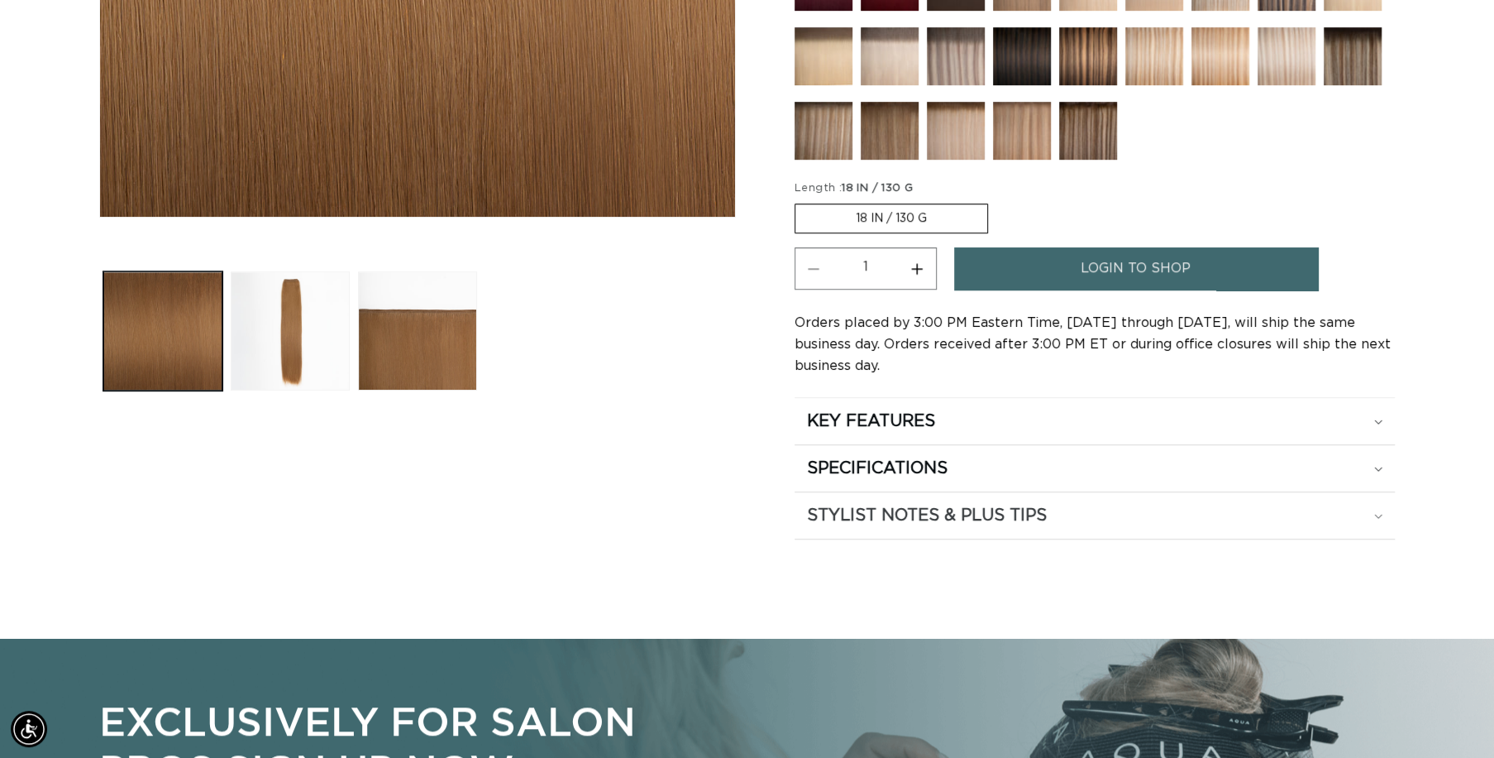
click at [925, 508] on h2 "STYLIST NOTES & PLUS TIPS" at bounding box center [927, 515] width 240 height 22
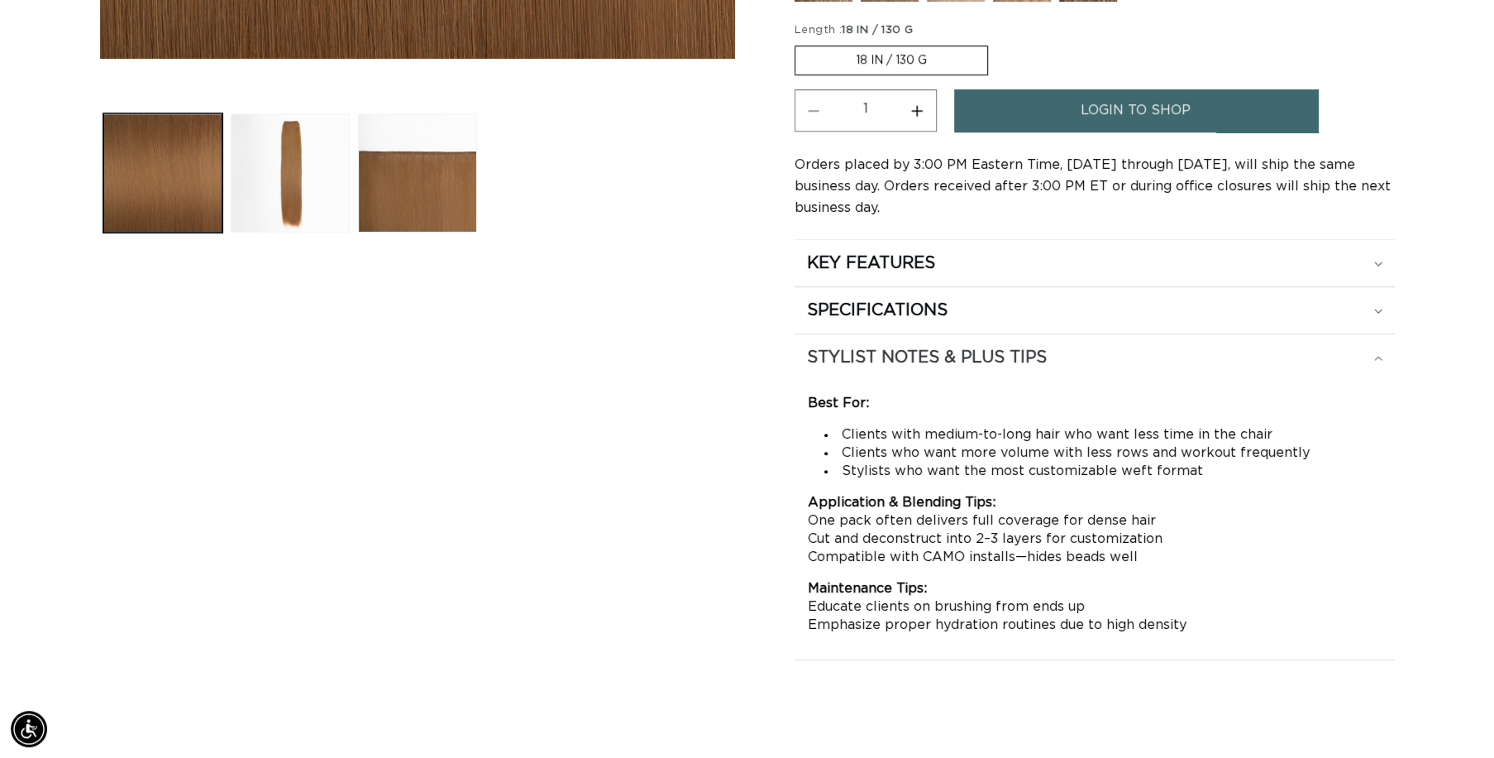
scroll to position [0, 1376]
click at [919, 299] on h2 "SPECIFICATIONS" at bounding box center [877, 310] width 141 height 22
